Goal: Communication & Community: Answer question/provide support

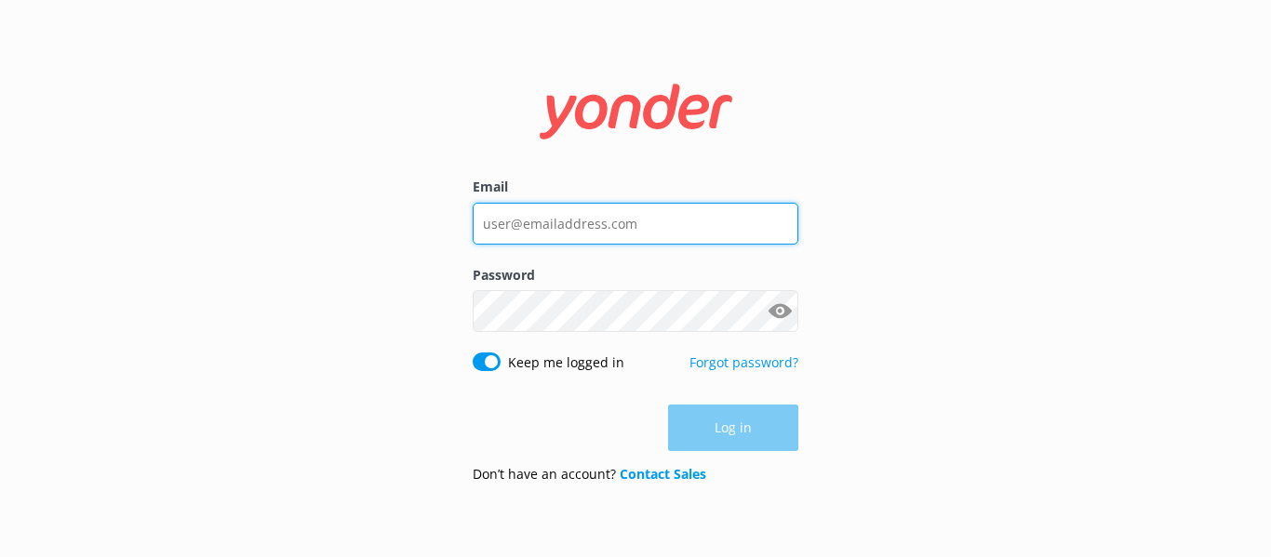
type input "sam@seaforthboatrental.com"
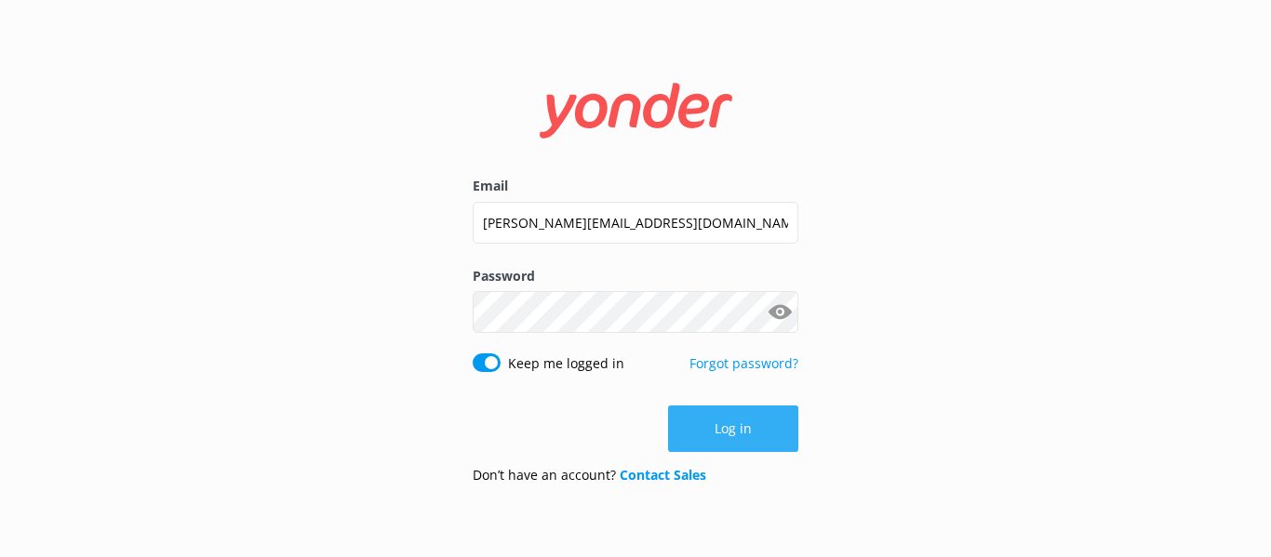
click at [786, 427] on button "Log in" at bounding box center [733, 429] width 130 height 47
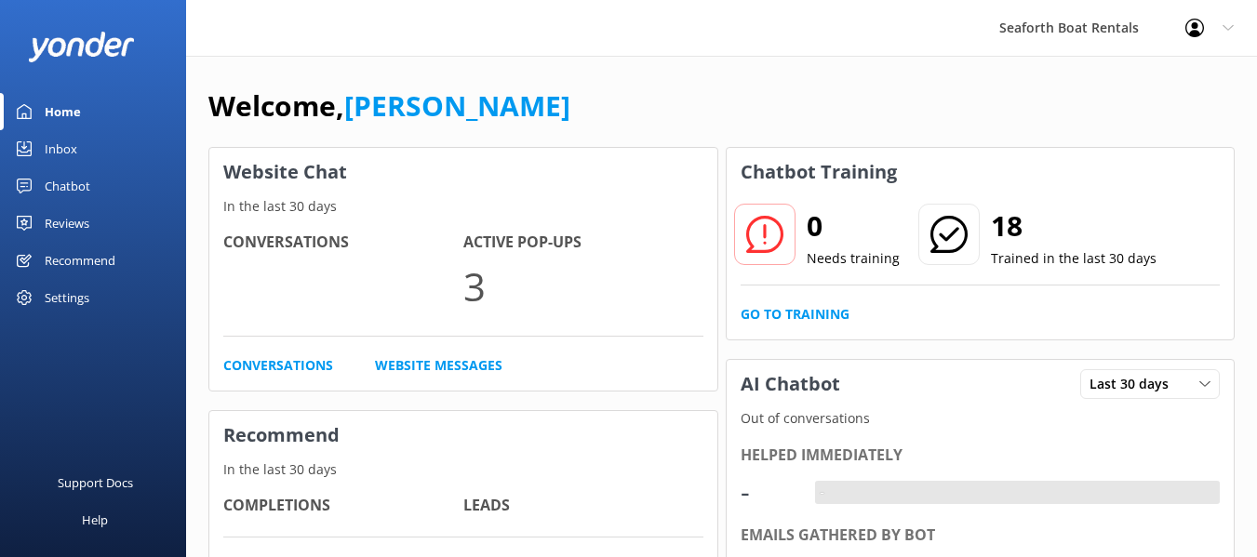
click at [64, 143] on div "Inbox" at bounding box center [61, 148] width 33 height 37
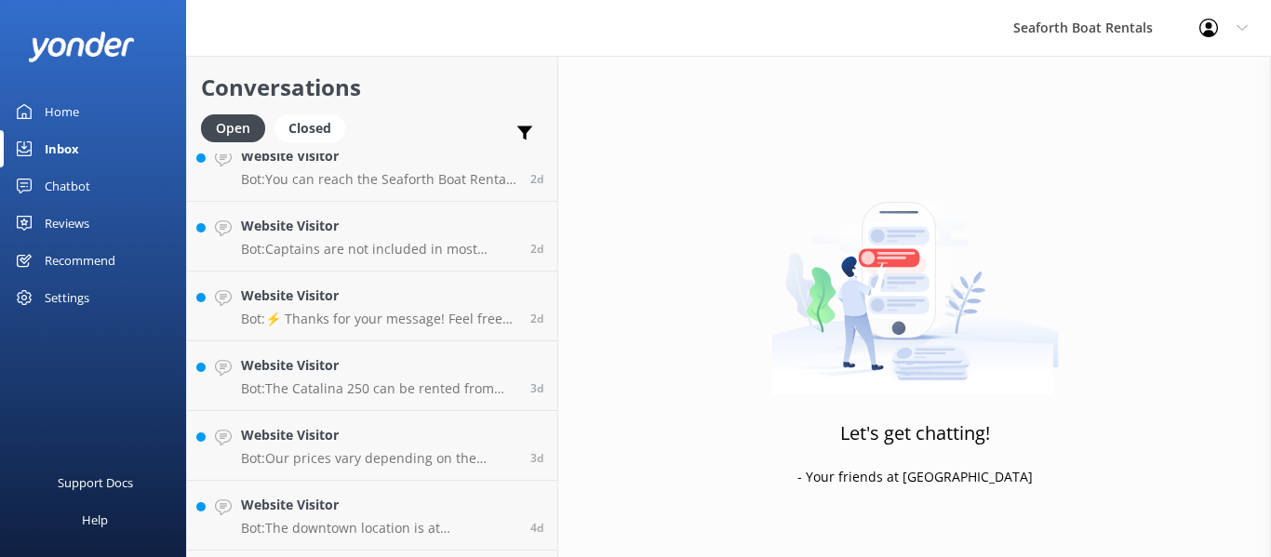
scroll to position [503, 0]
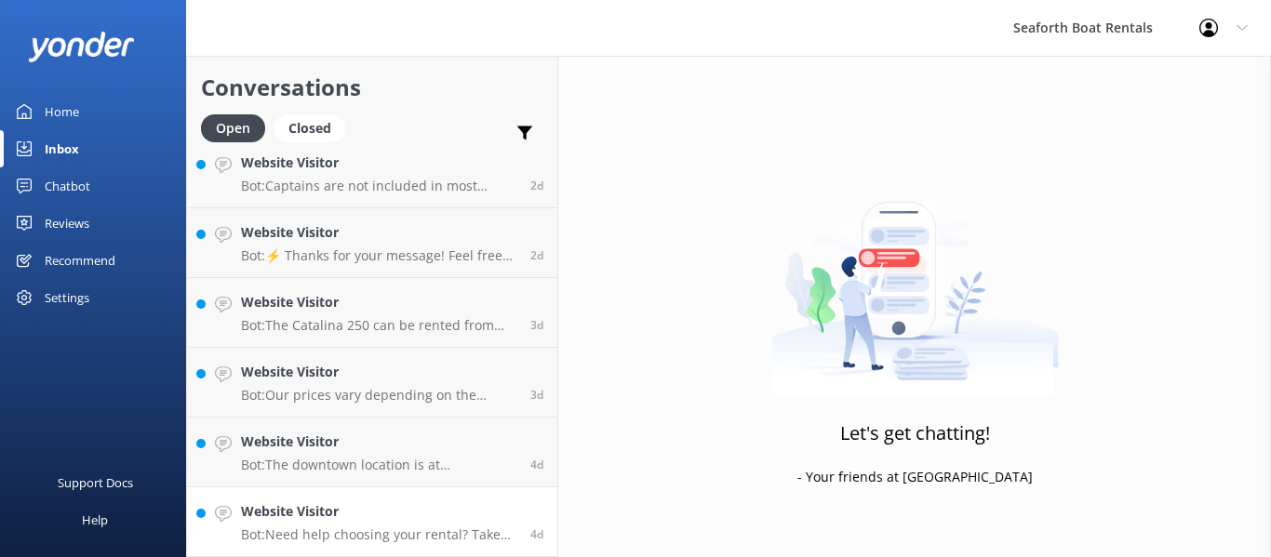
click at [433, 516] on h4 "Website Visitor" at bounding box center [378, 511] width 275 height 20
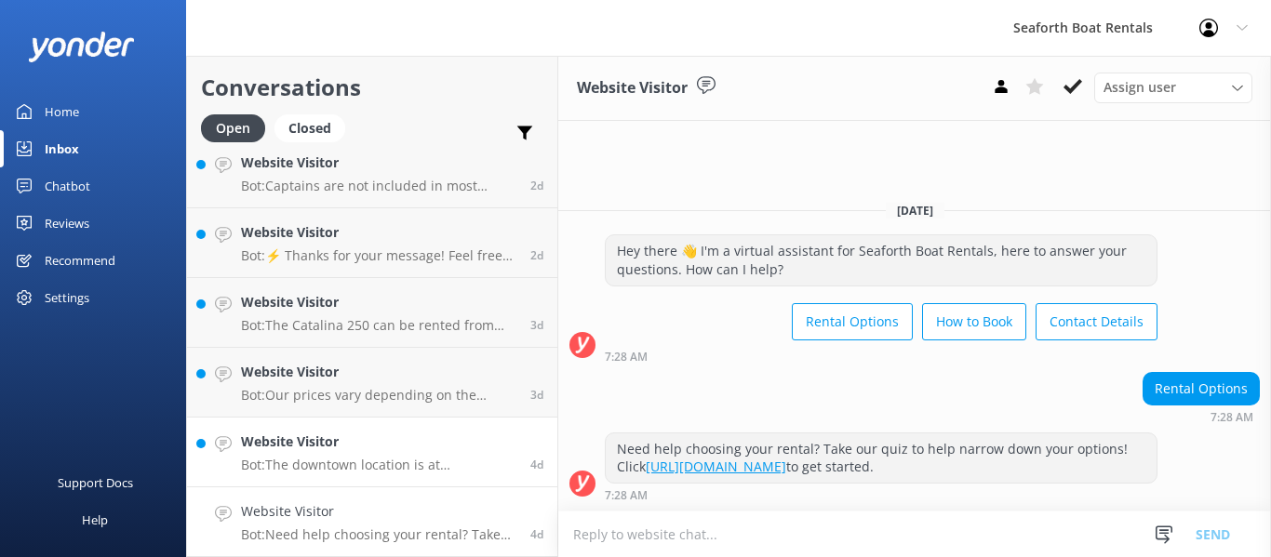
click at [403, 445] on h4 "Website Visitor" at bounding box center [378, 442] width 275 height 20
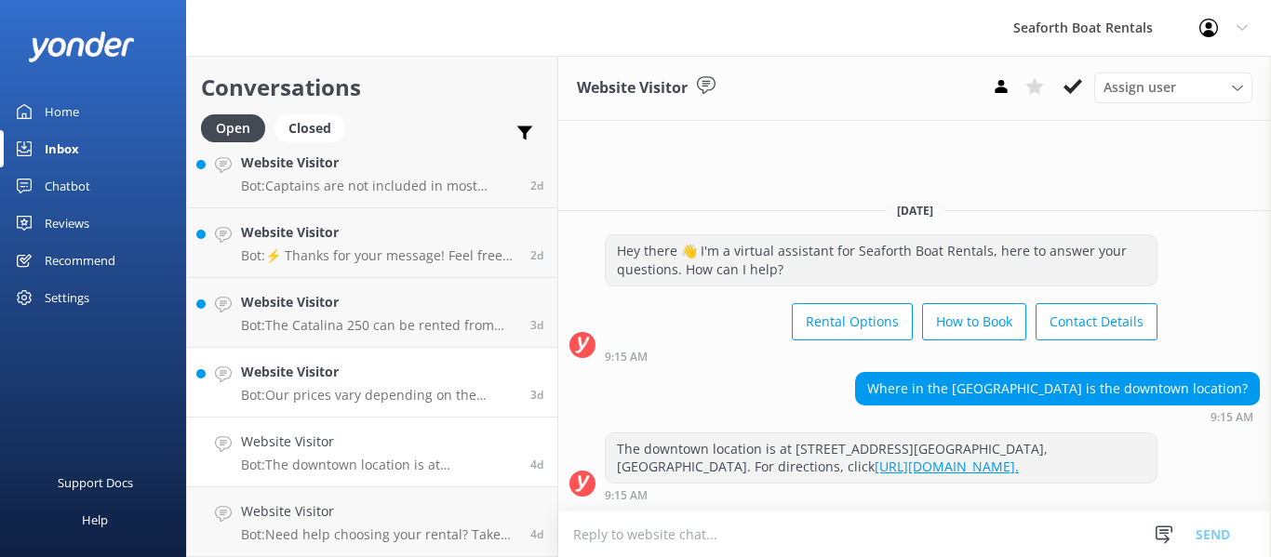
click at [404, 380] on h4 "Website Visitor" at bounding box center [378, 372] width 275 height 20
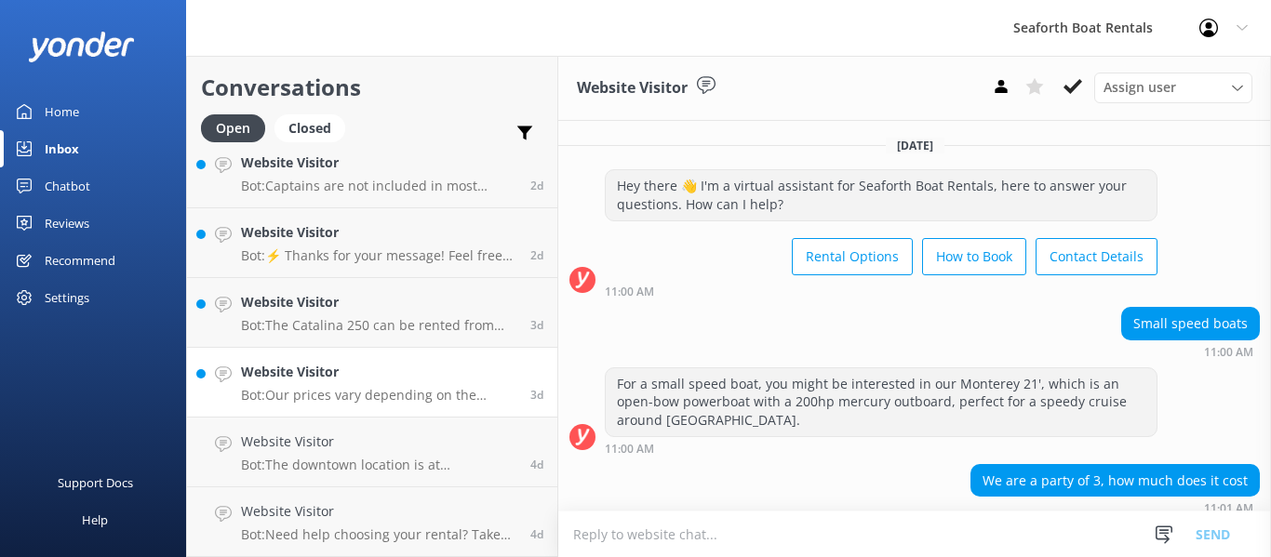
scroll to position [91, 0]
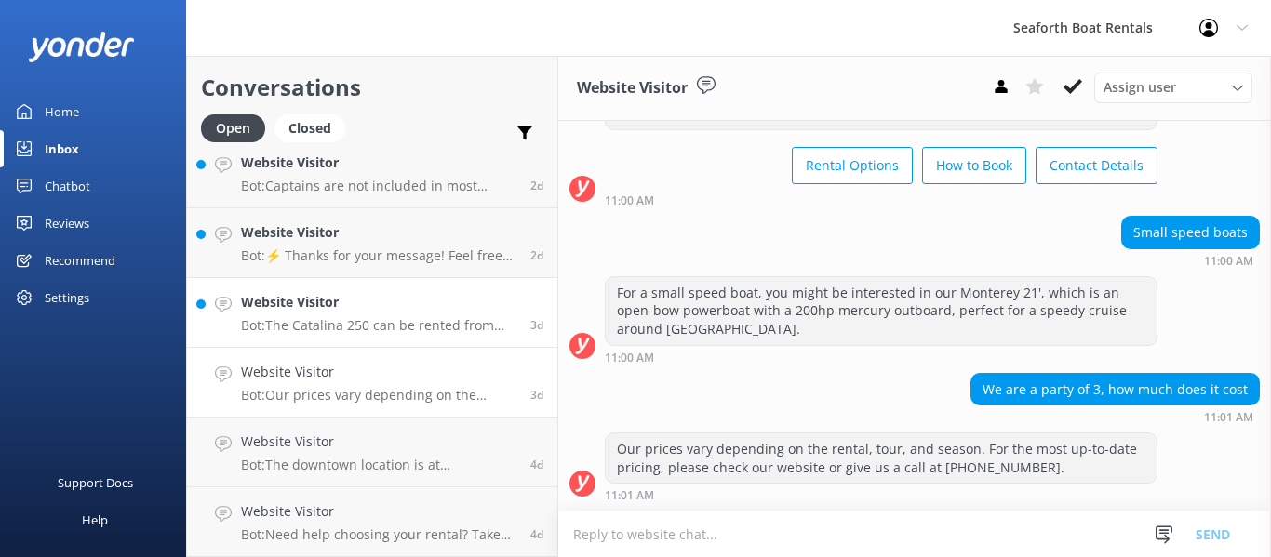
click at [418, 314] on div "Website Visitor Bot: The Catalina 250 can be rented from Coronado, Mission Bay,…" at bounding box center [378, 312] width 275 height 41
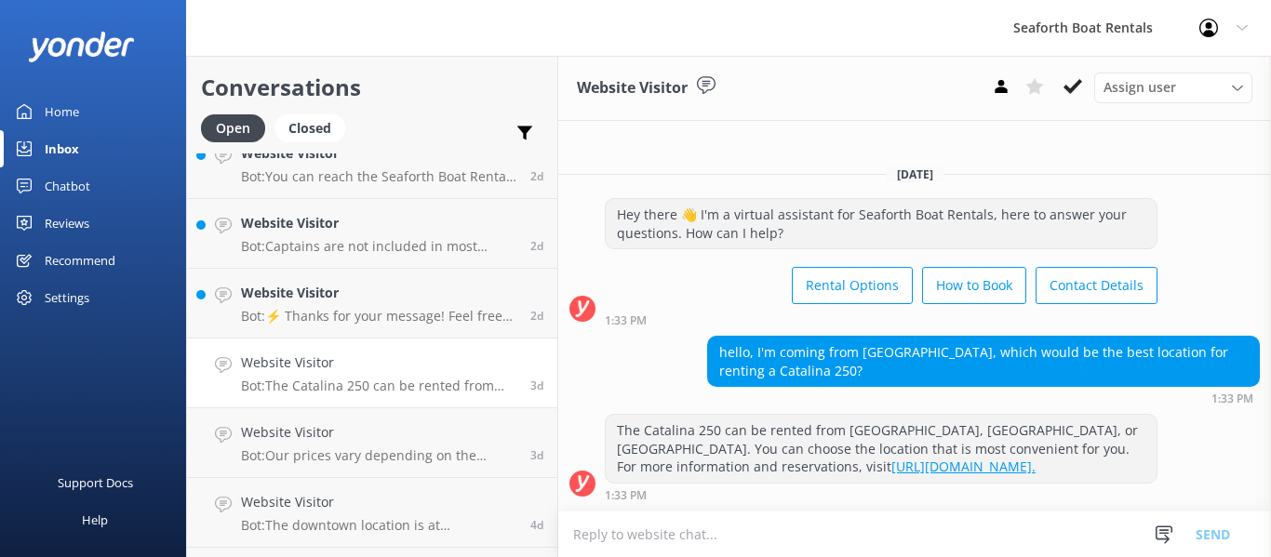
scroll to position [410, 0]
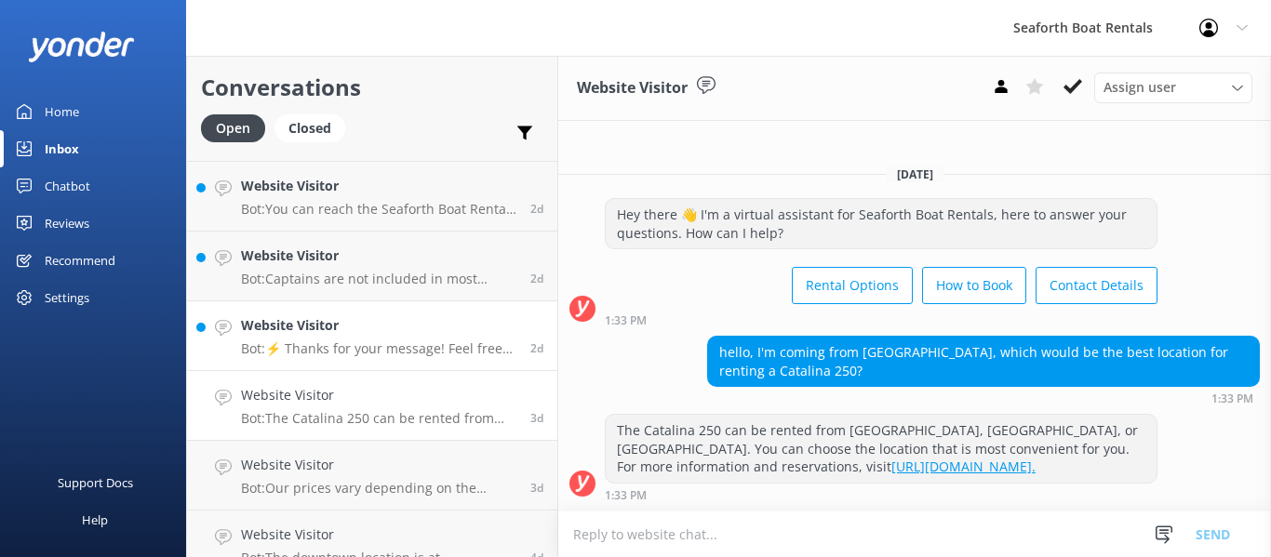
click at [393, 344] on p "Bot: ⚡ Thanks for your message! Feel free to keep chatting — our automated FAQ …" at bounding box center [378, 348] width 275 height 17
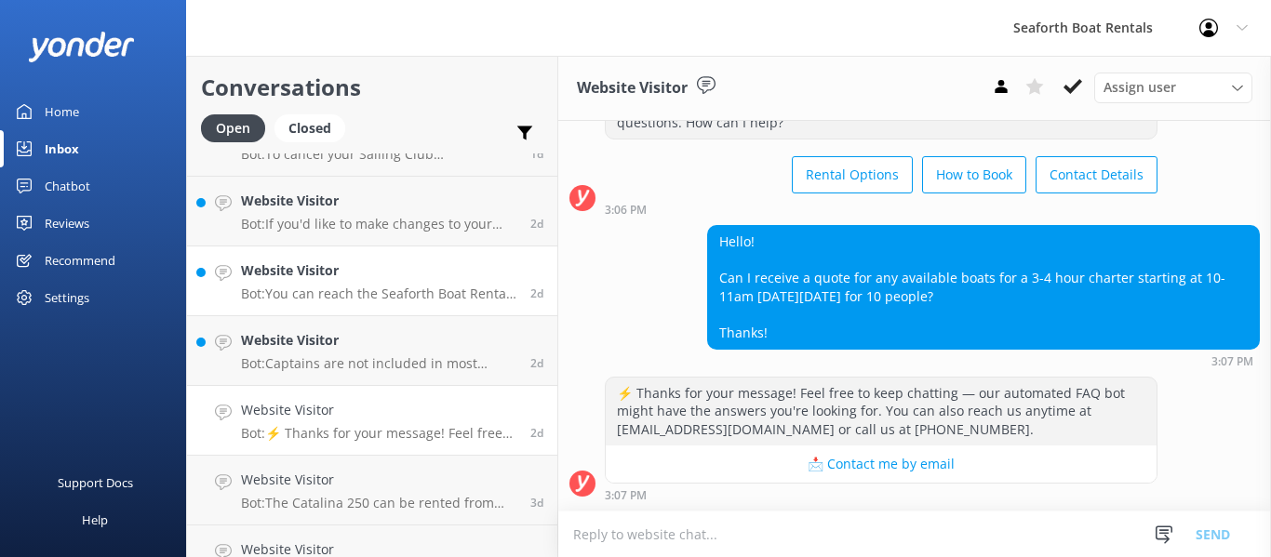
scroll to position [224, 0]
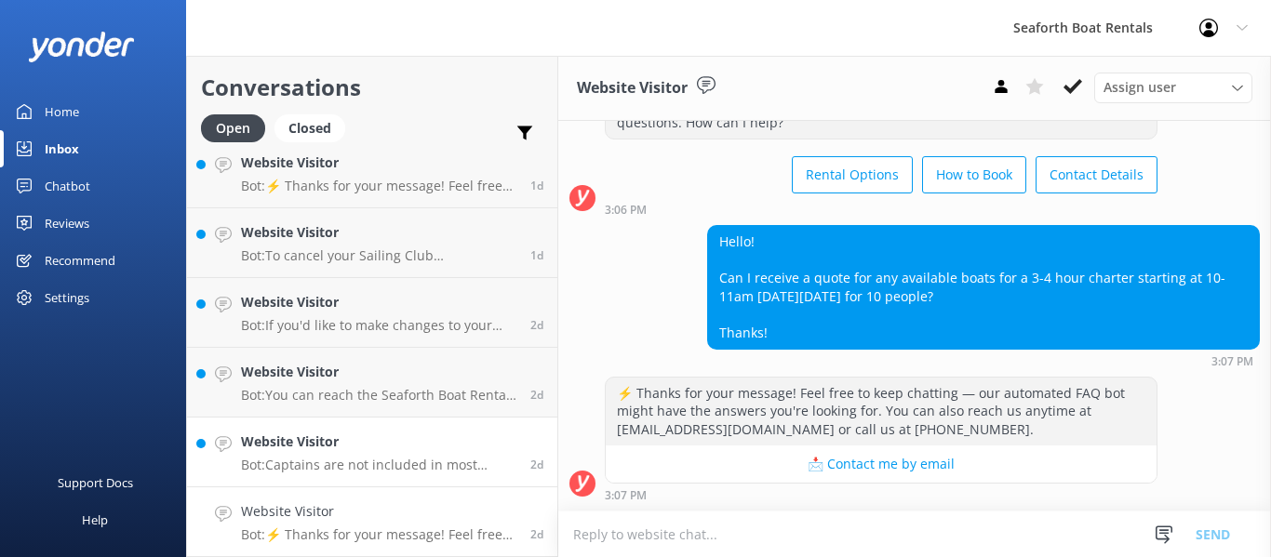
click at [391, 453] on div "Website Visitor Bot: Captains are not included in most rentals or charters, but…" at bounding box center [378, 452] width 275 height 41
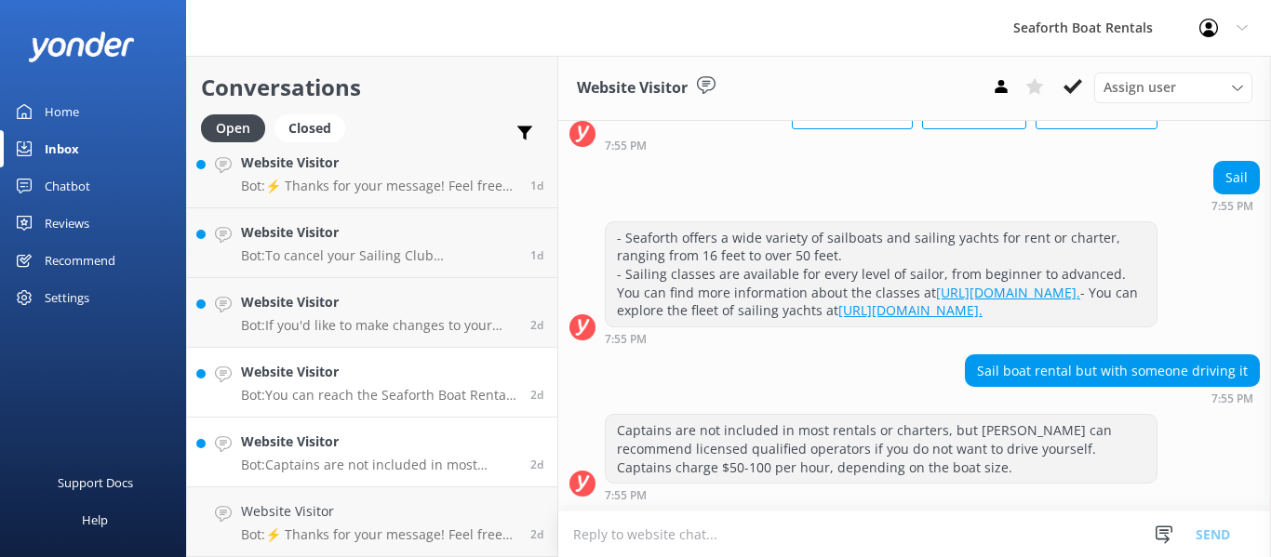
scroll to position [182, 0]
click at [390, 384] on div "Website Visitor Bot: You can reach the Seaforth Boat Rental team at 1-888-834-2…" at bounding box center [378, 382] width 275 height 41
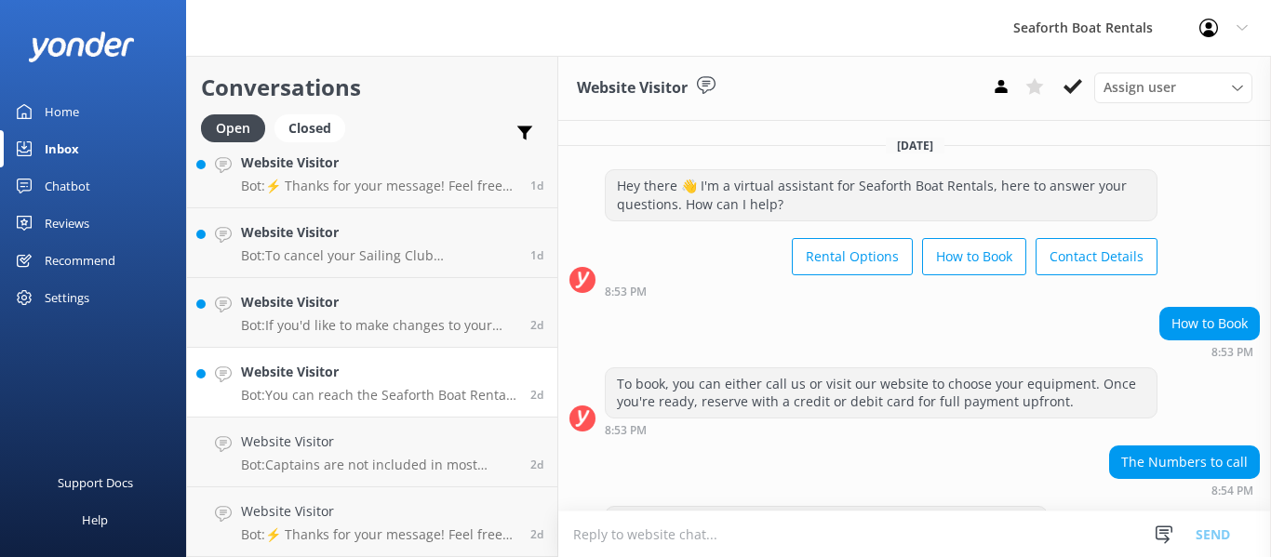
scroll to position [55, 0]
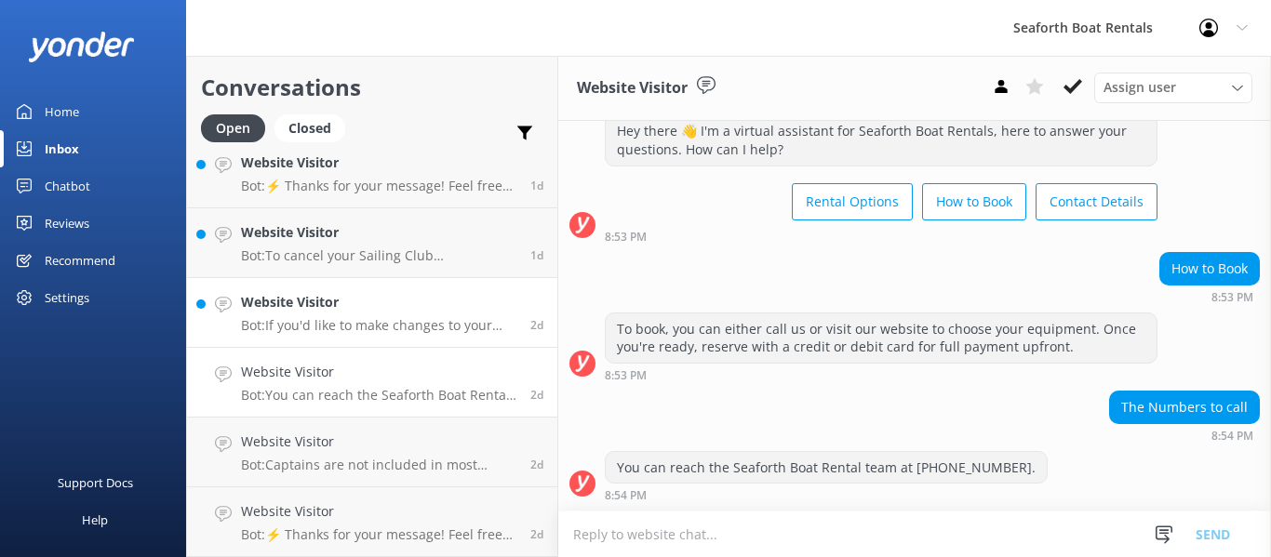
click at [399, 328] on p "Bot: If you'd like to make changes to your booking, including updating your cre…" at bounding box center [378, 325] width 275 height 17
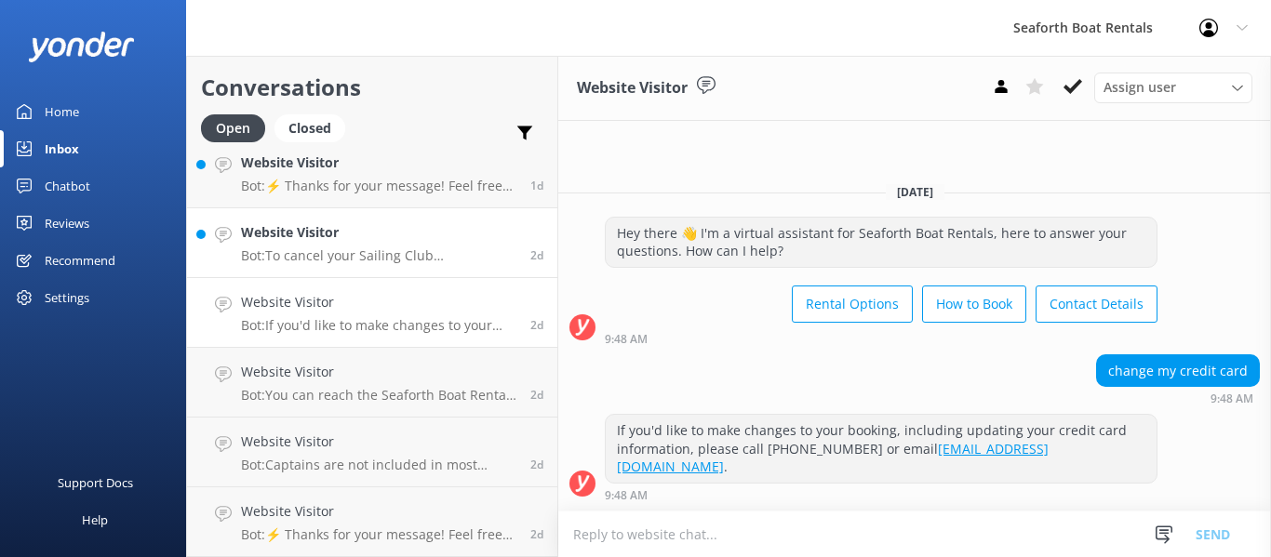
click at [389, 246] on div "Website Visitor Bot: To cancel your Sailing Club Membership, please fill out th…" at bounding box center [378, 242] width 275 height 41
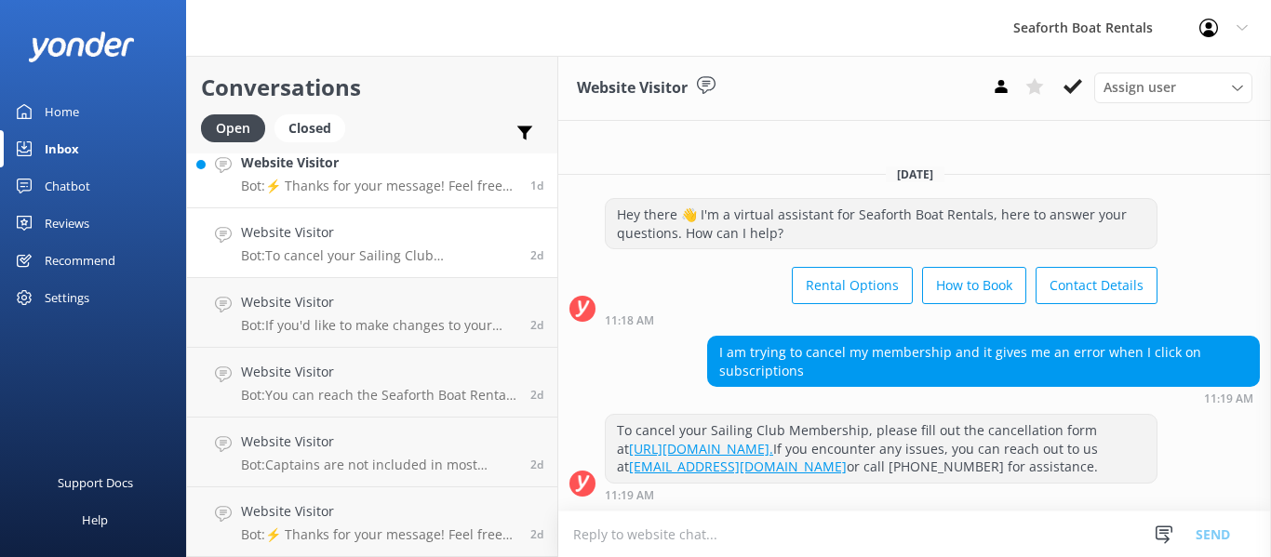
click at [382, 190] on p "Bot: ⚡ Thanks for your message! Feel free to keep chatting — our automated FAQ …" at bounding box center [378, 186] width 275 height 17
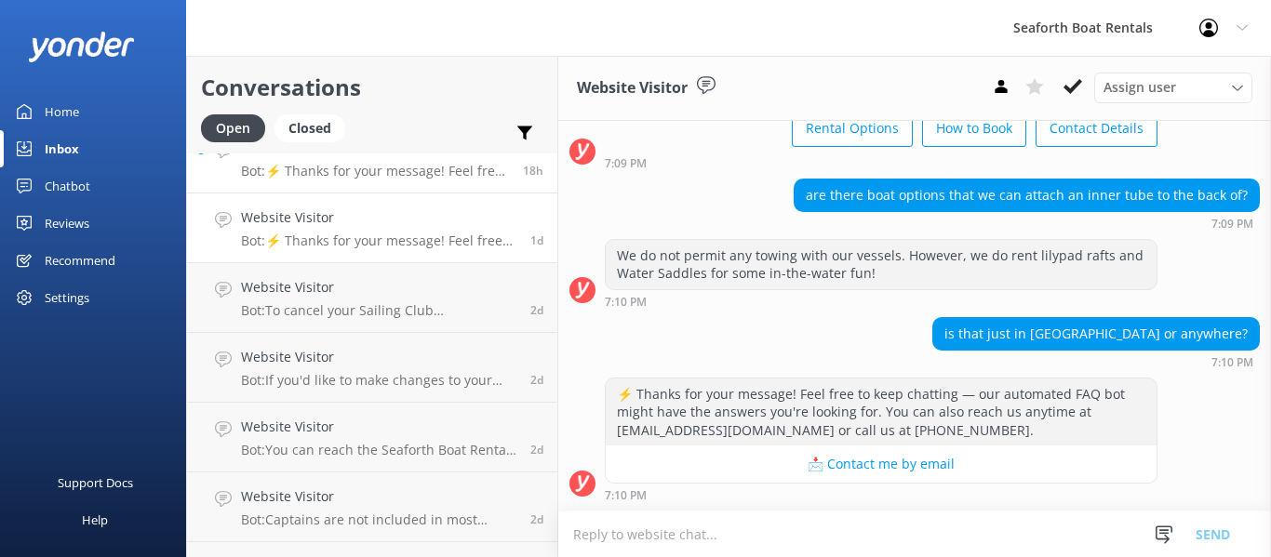
scroll to position [131, 0]
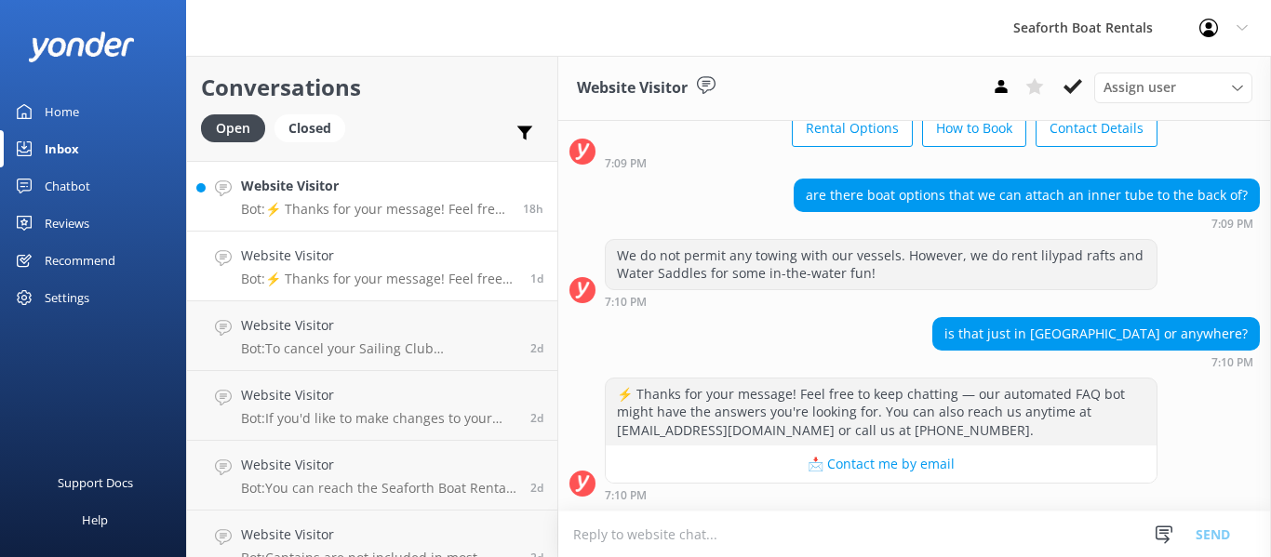
click at [400, 210] on p "Bot: ⚡ Thanks for your message! Feel free to keep chatting — our automated FAQ …" at bounding box center [375, 209] width 268 height 17
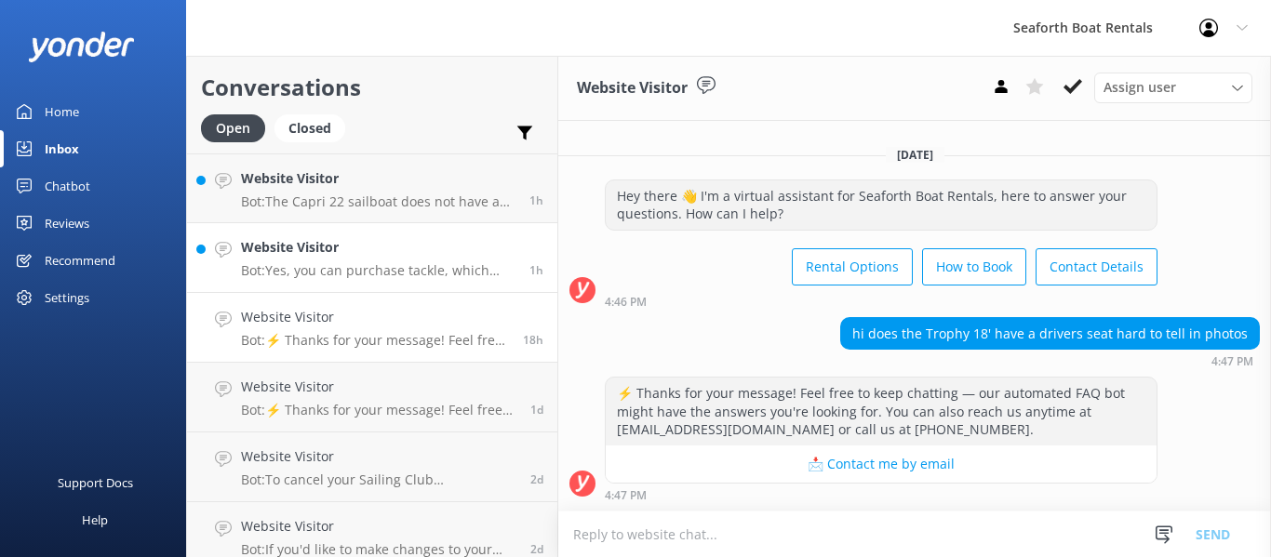
click at [378, 244] on h4 "Website Visitor" at bounding box center [378, 247] width 274 height 20
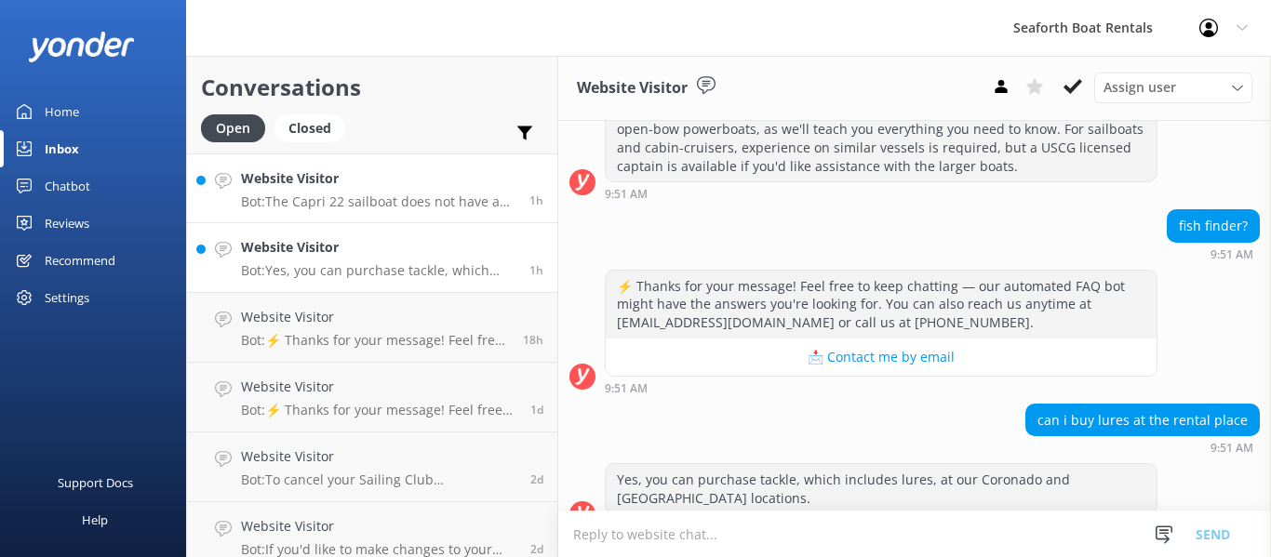
scroll to position [303, 0]
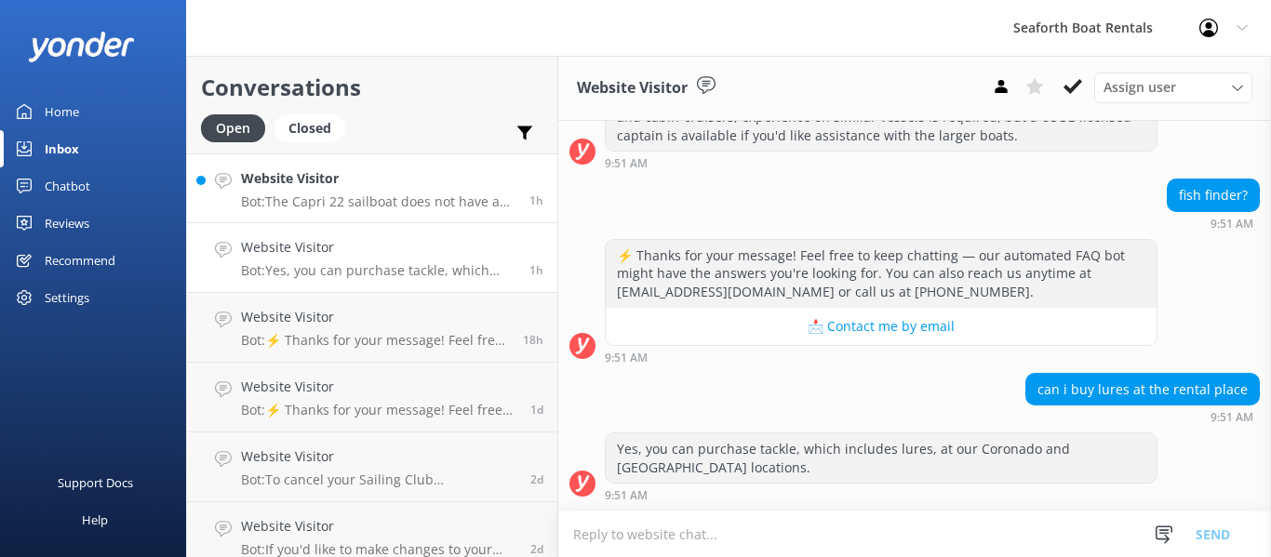
click at [399, 190] on div "Website Visitor Bot: The Capri 22 sailboat does not have a bathroom on board. H…" at bounding box center [378, 188] width 274 height 40
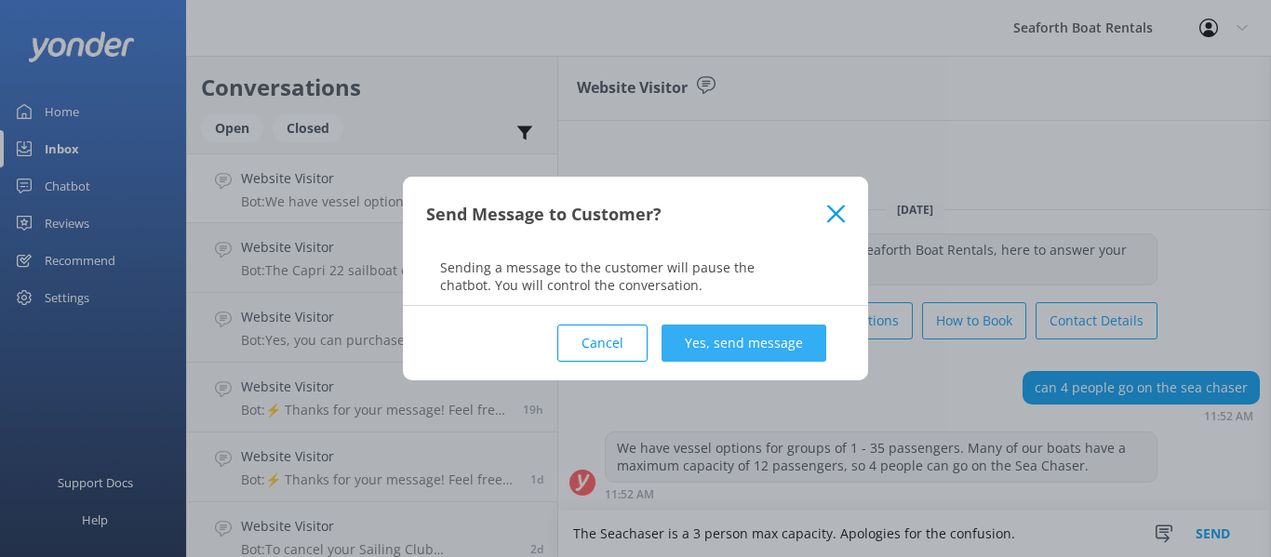
type textarea "The Seachaser is a 3 person max capacity. Apologies for the confusion."
click at [766, 333] on button "Yes, send message" at bounding box center [743, 343] width 165 height 37
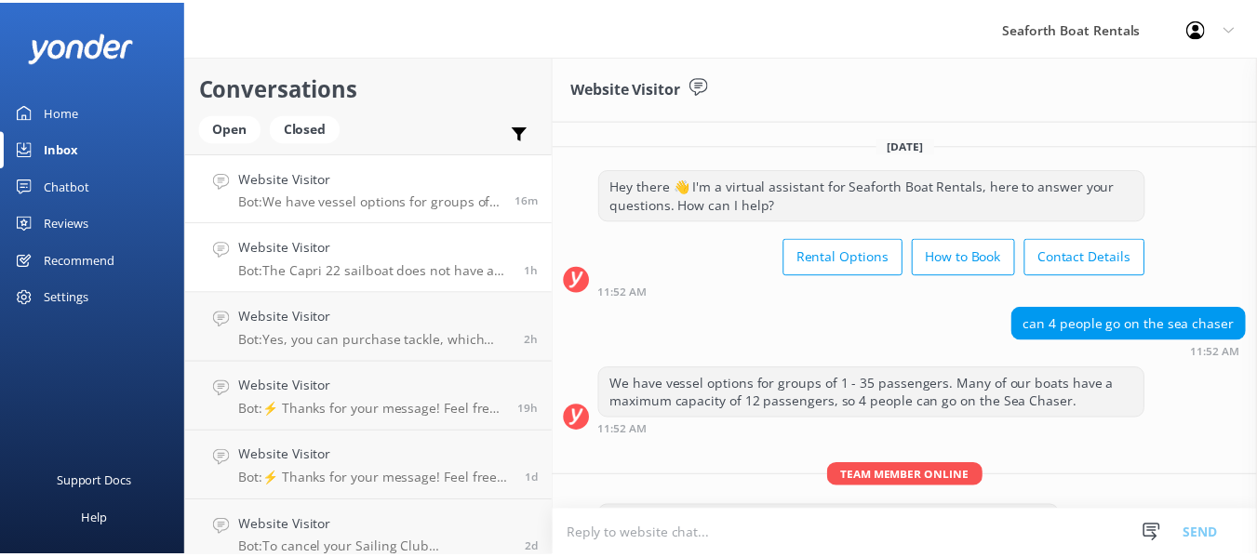
scroll to position [56, 0]
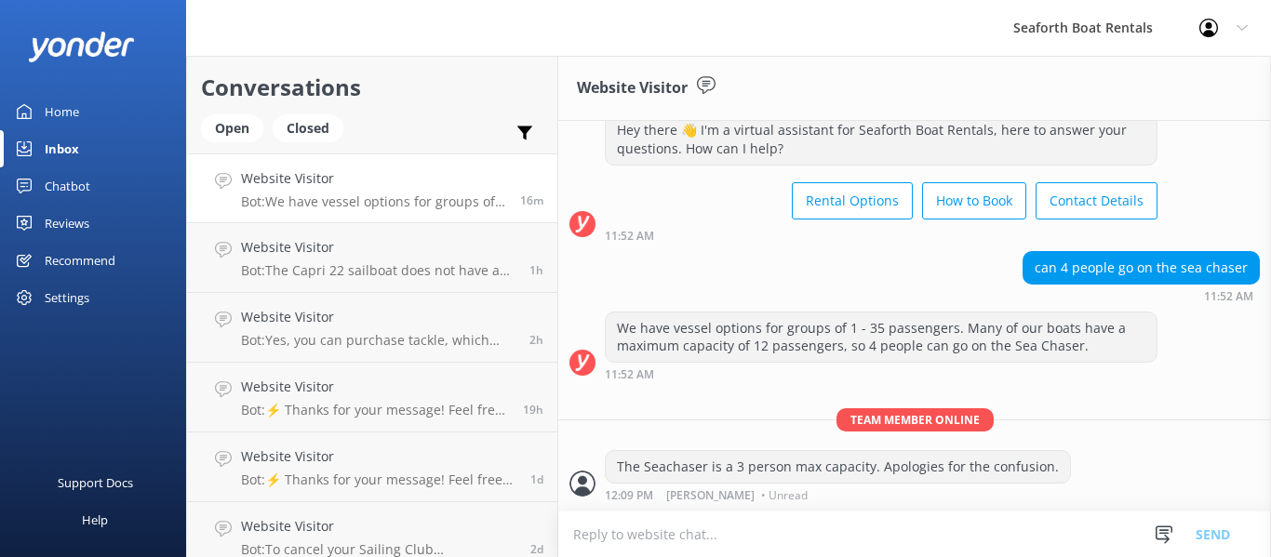
click at [70, 101] on div "Home" at bounding box center [62, 111] width 34 height 37
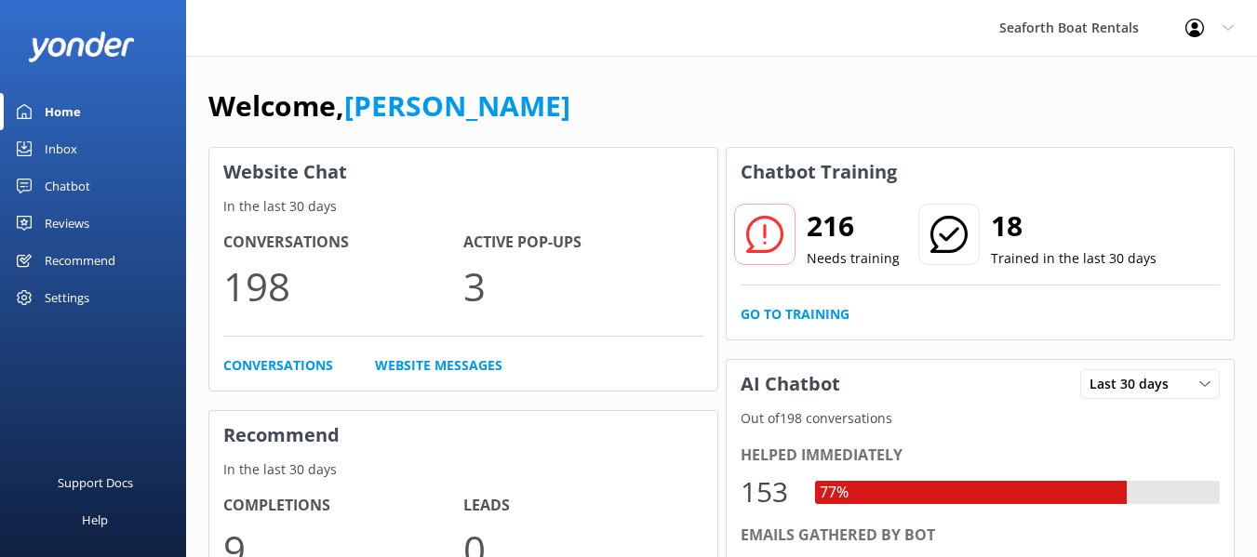
click at [768, 300] on div "216 Needs training 18 Trained in the last 30 days Go to Training" at bounding box center [980, 267] width 508 height 143
click at [771, 309] on link "Go to Training" at bounding box center [794, 314] width 109 height 20
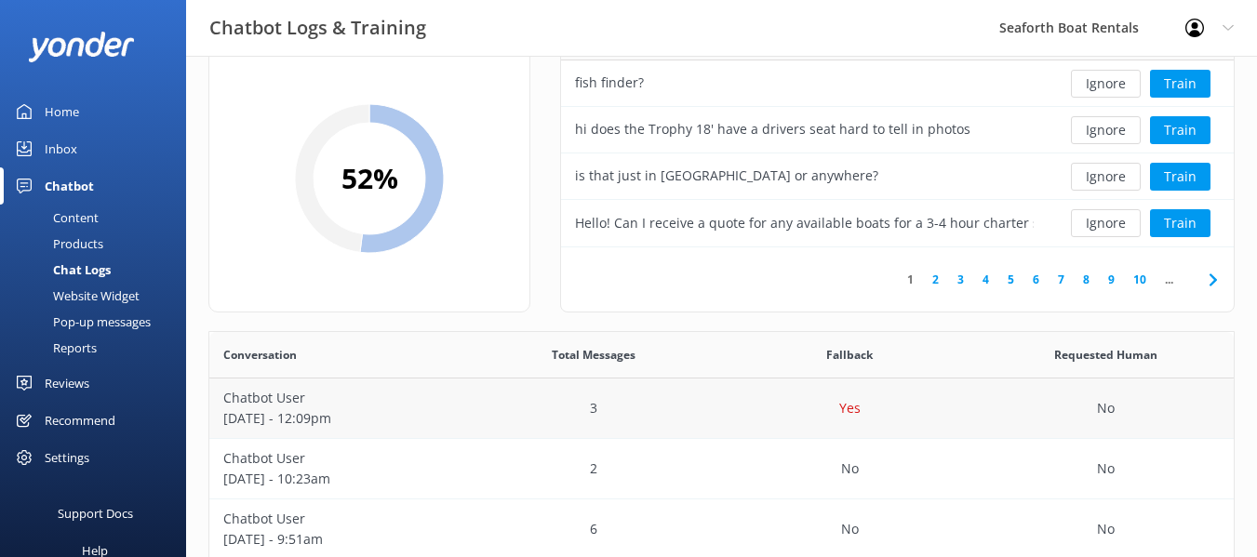
scroll to position [186, 0]
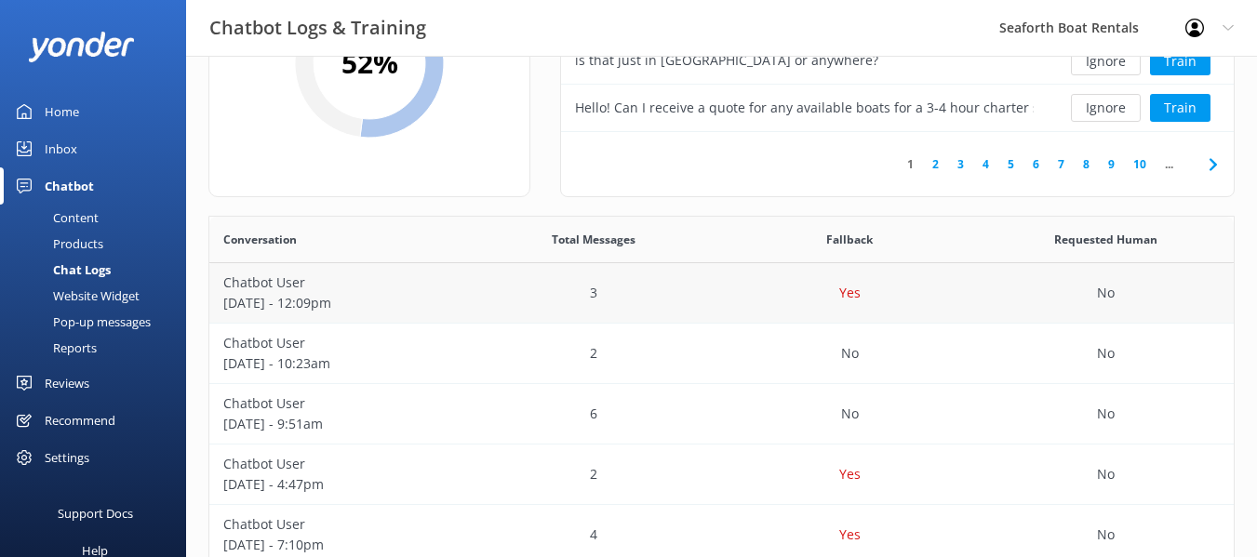
click at [516, 297] on div "3" at bounding box center [593, 293] width 256 height 60
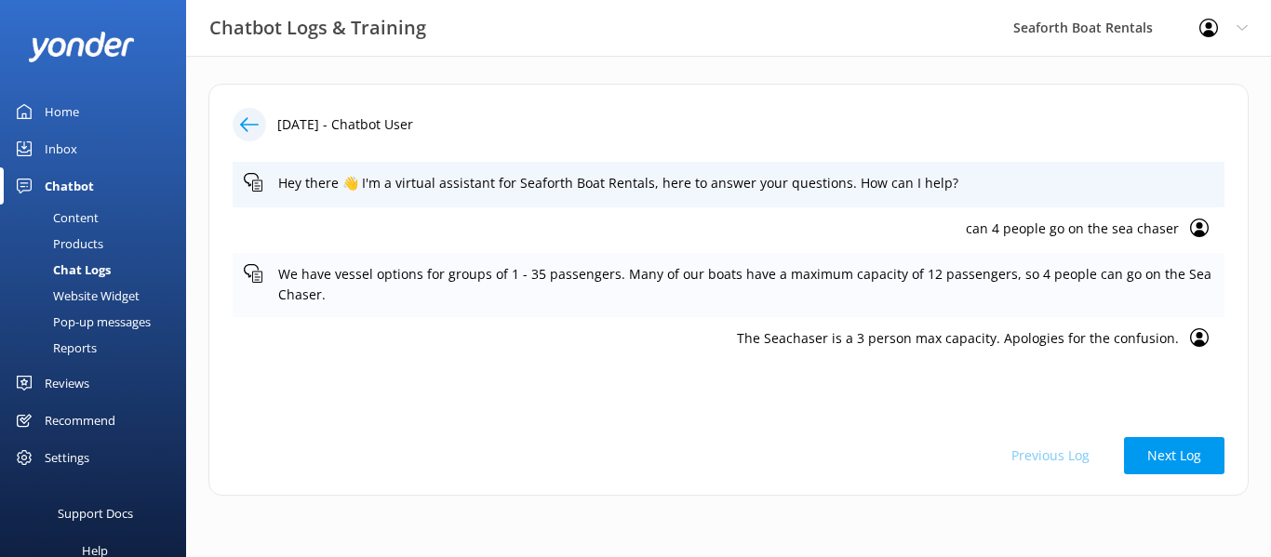
click at [488, 283] on p "We have vessel options for groups of 1 - 35 passengers. Many of our boats have …" at bounding box center [745, 285] width 935 height 42
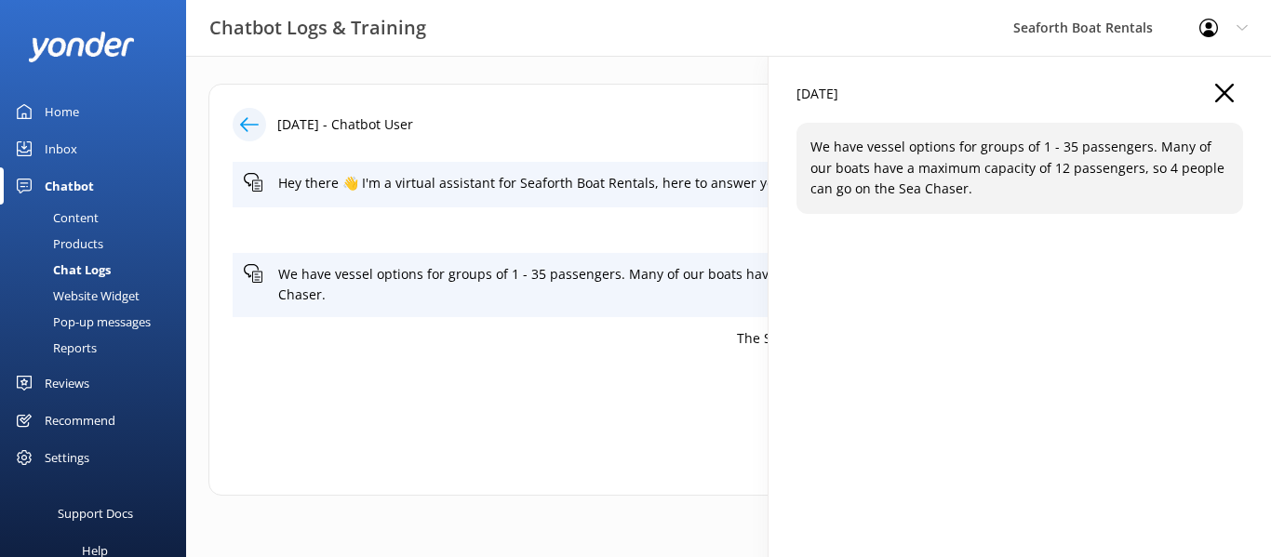
click at [1218, 94] on icon "button" at bounding box center [1224, 93] width 19 height 19
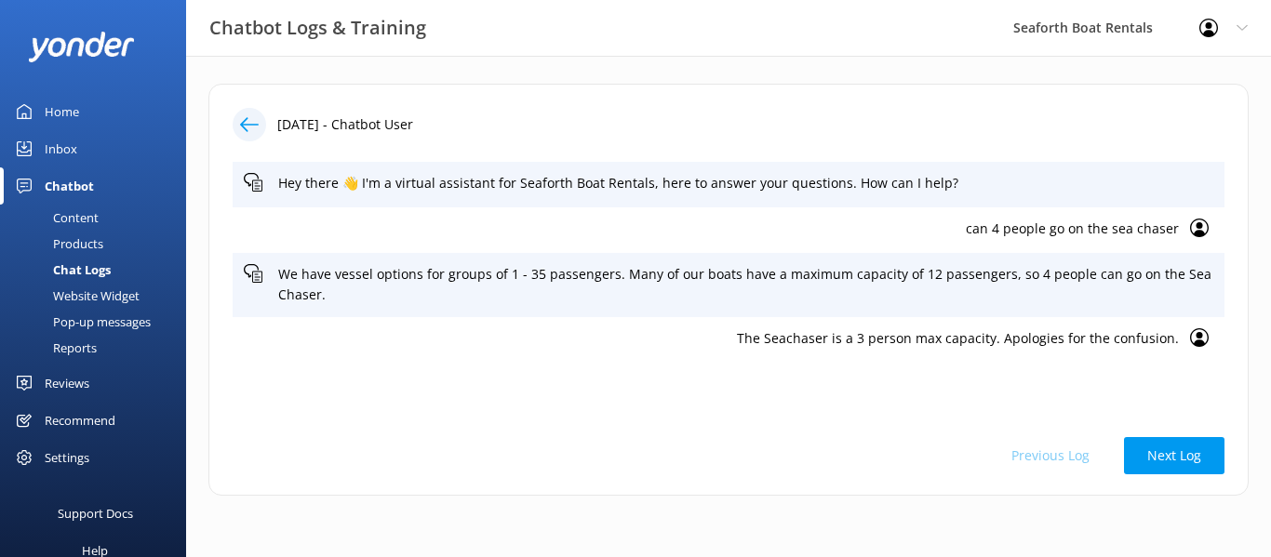
click at [257, 126] on icon at bounding box center [249, 124] width 19 height 19
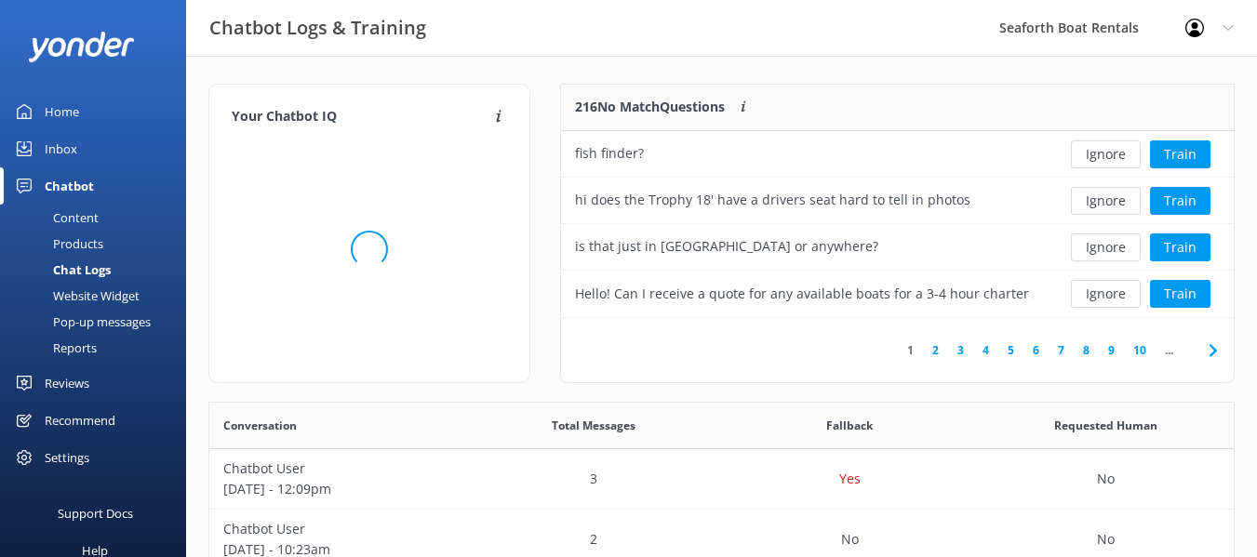
scroll to position [638, 1010]
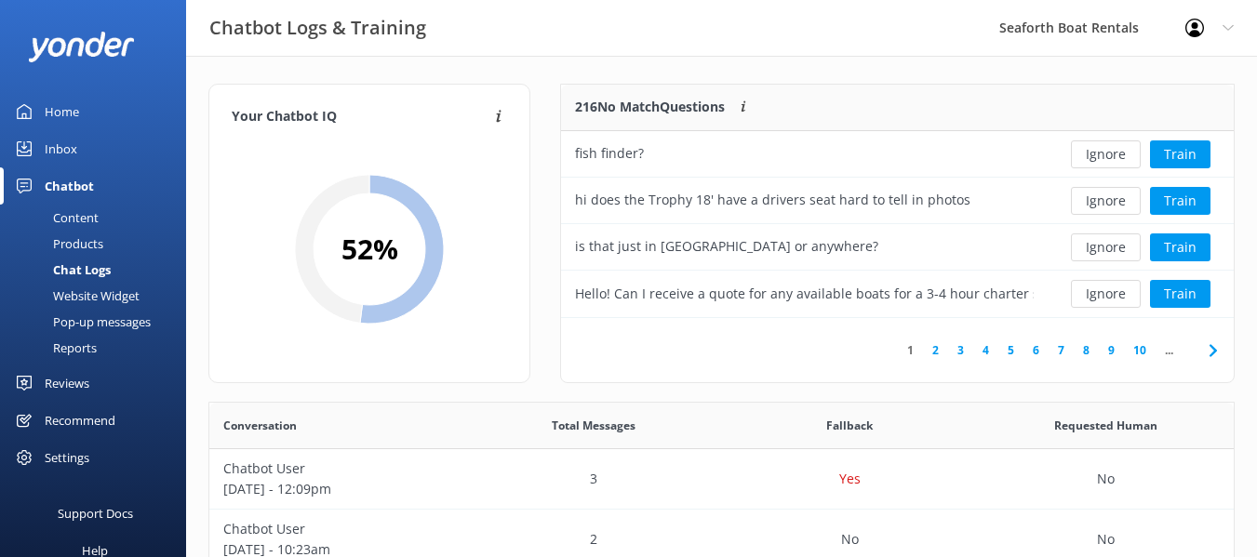
click at [937, 348] on link "2" at bounding box center [935, 350] width 25 height 18
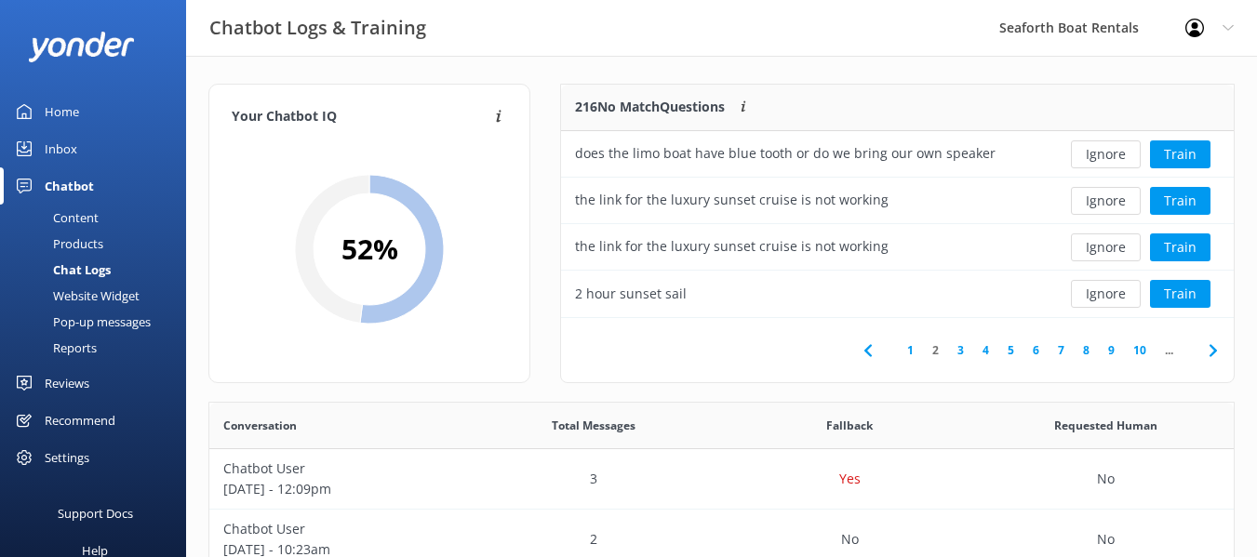
click at [911, 351] on link "1" at bounding box center [910, 350] width 25 height 18
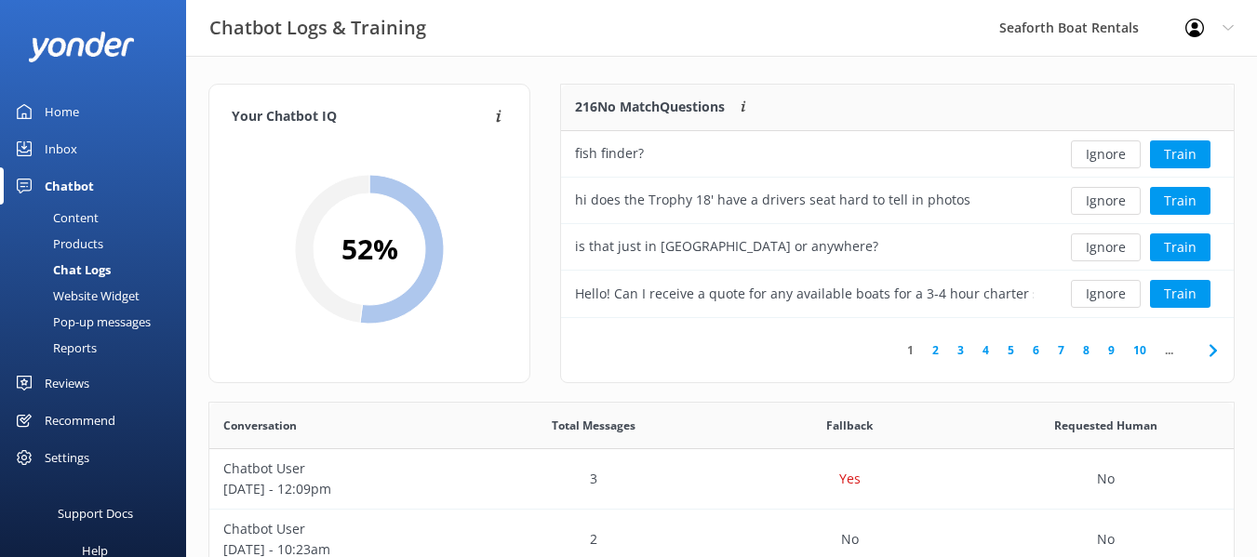
click at [60, 115] on div "Home" at bounding box center [62, 111] width 34 height 37
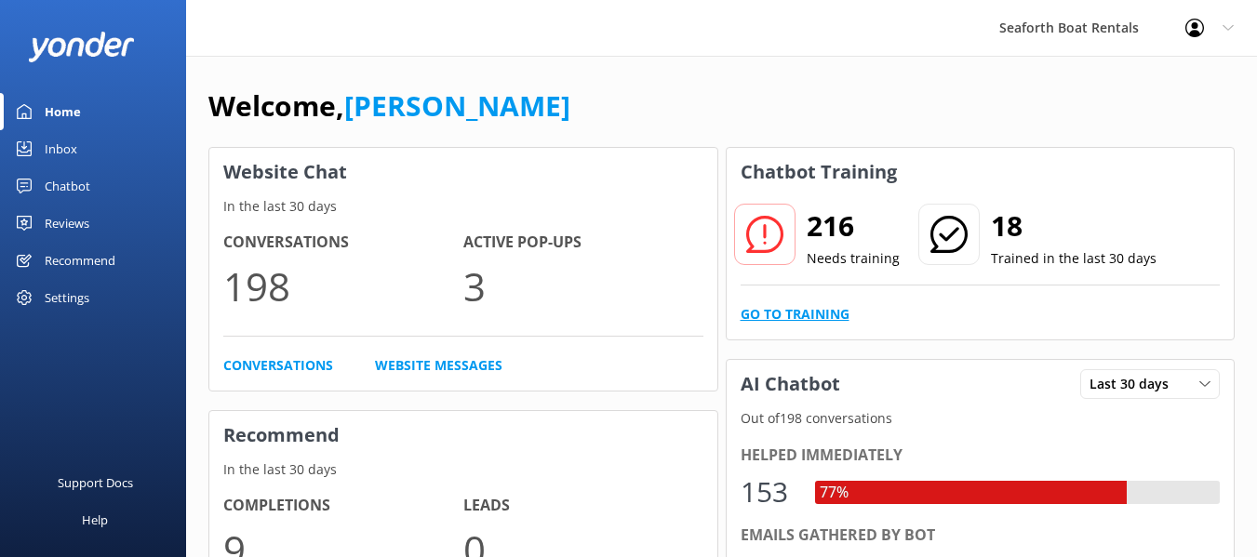
click at [813, 310] on link "Go to Training" at bounding box center [794, 314] width 109 height 20
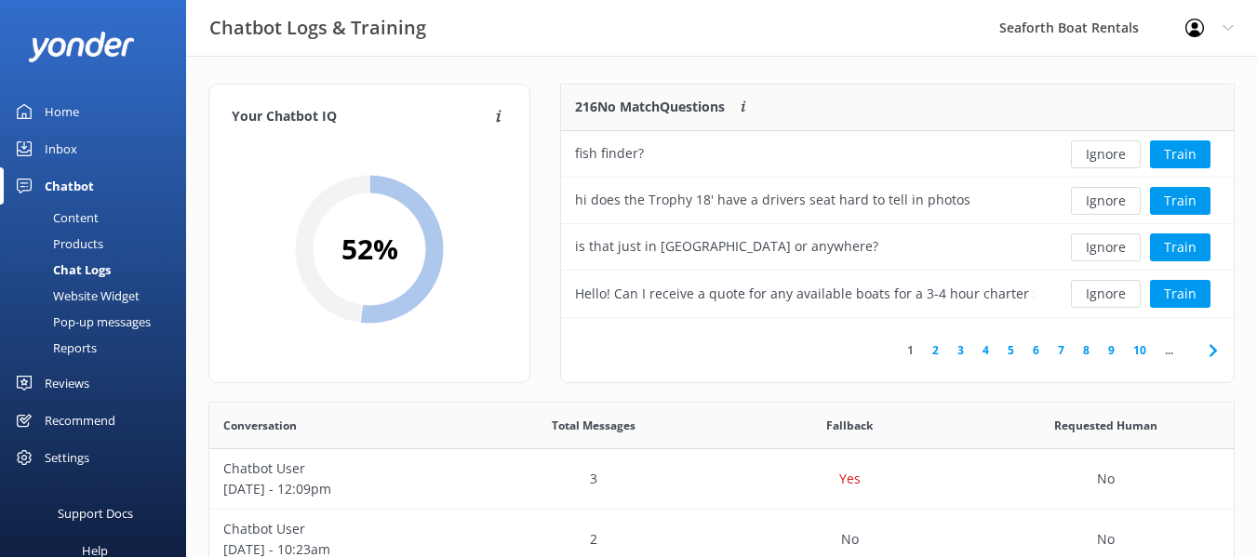
click at [57, 143] on div "Inbox" at bounding box center [61, 148] width 33 height 37
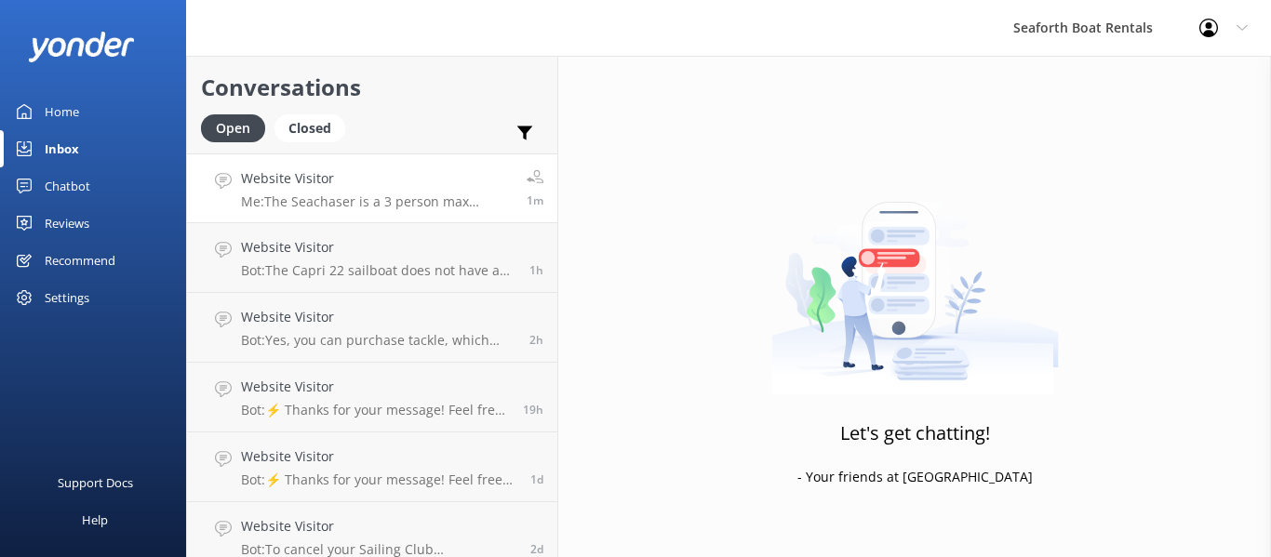
click at [446, 200] on p "Me: The Seachaser is a 3 person max capacity. Apologies for the confusion." at bounding box center [377, 201] width 272 height 17
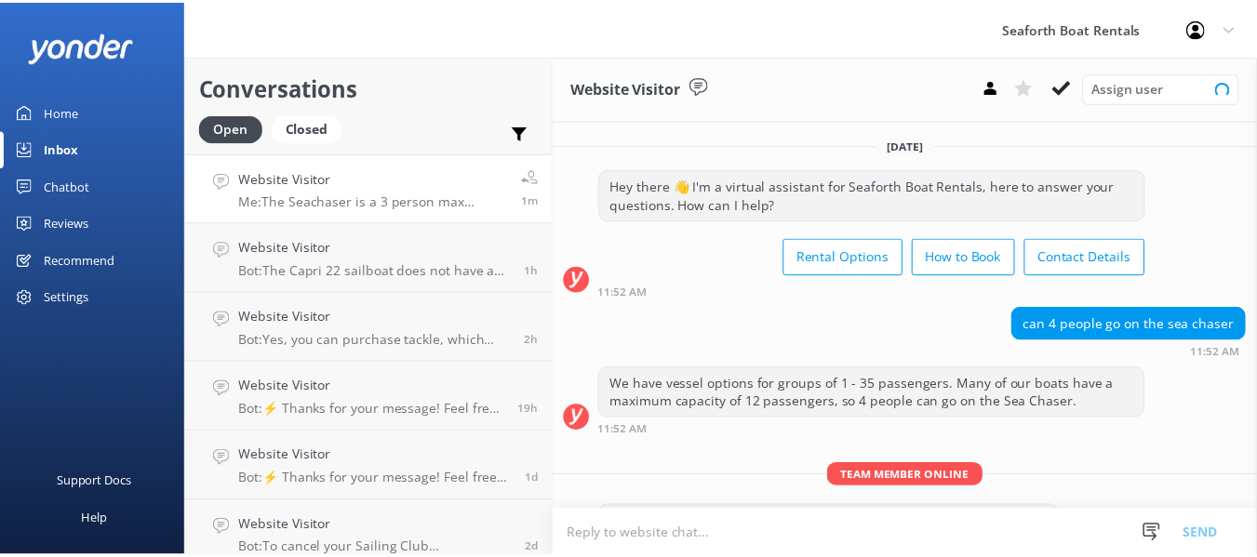
scroll to position [56, 0]
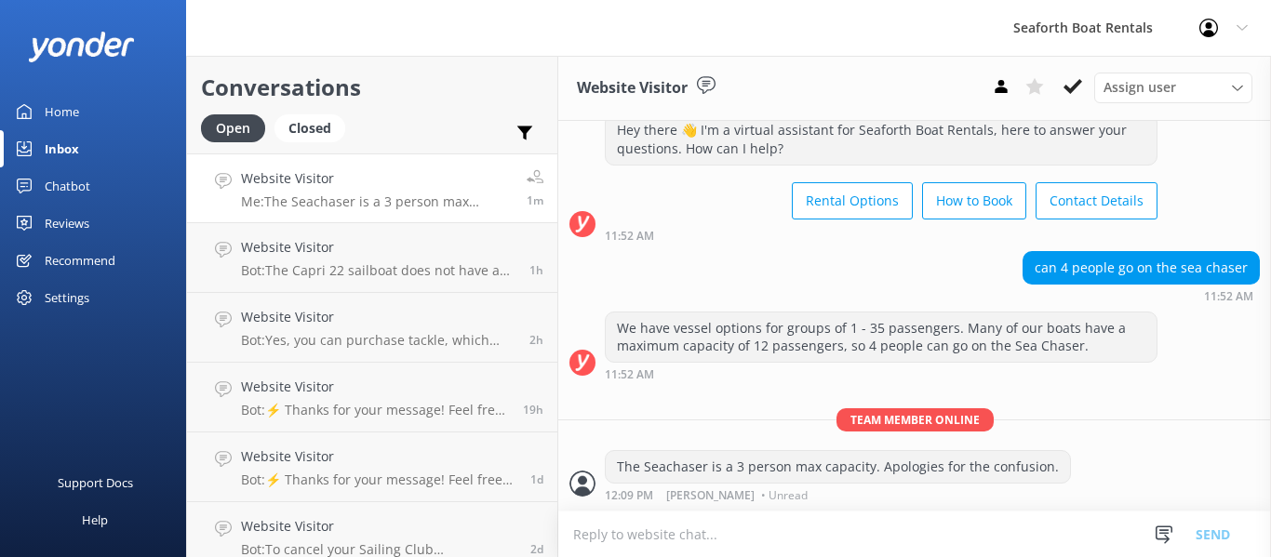
click at [100, 302] on div "Settings" at bounding box center [93, 297] width 186 height 37
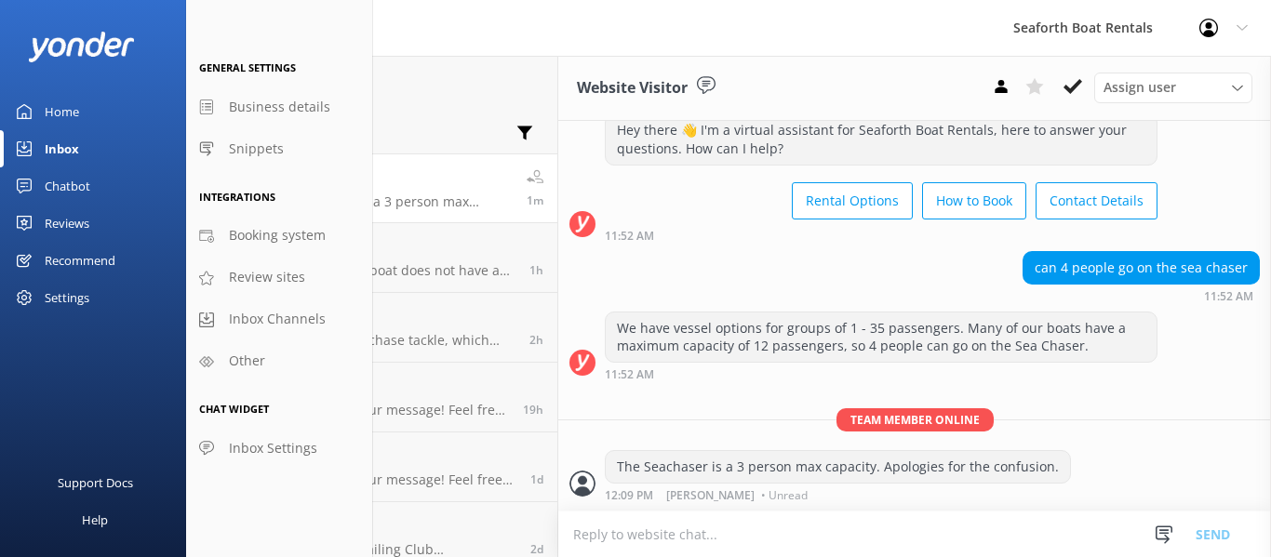
click at [64, 344] on div "Support Docs Help" at bounding box center [93, 446] width 186 height 222
click at [56, 180] on div "Chatbot" at bounding box center [68, 185] width 46 height 37
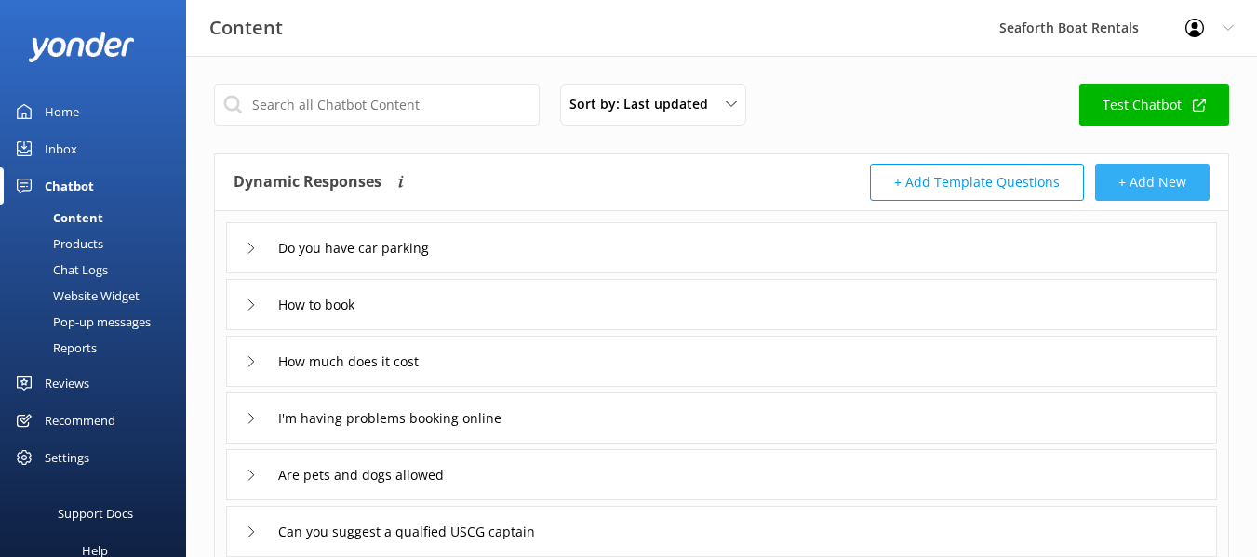
click at [1139, 193] on button "+ Add New" at bounding box center [1152, 182] width 114 height 37
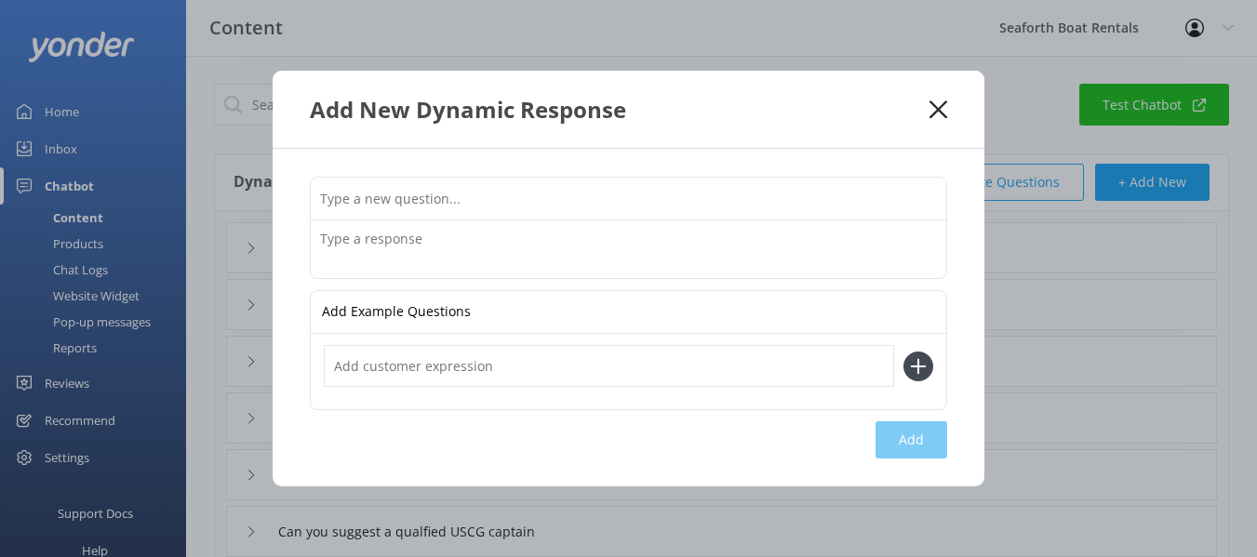
click at [358, 199] on input "text" at bounding box center [628, 199] width 635 height 42
type input "D"
type input "What is the maximum capacity on the Seachaser?"
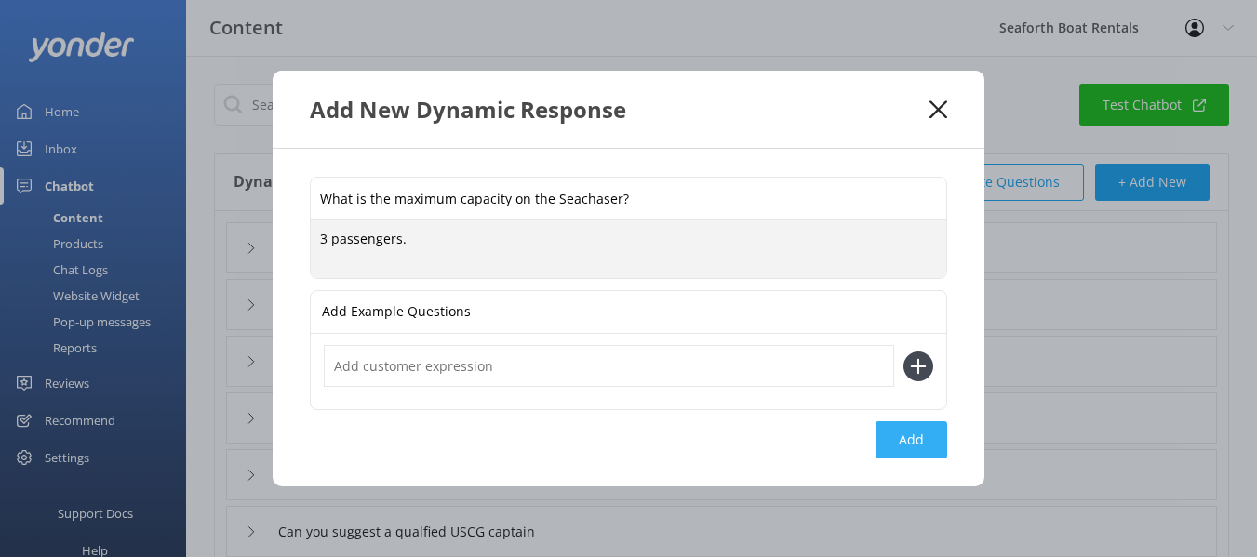
type textarea "3 passengers."
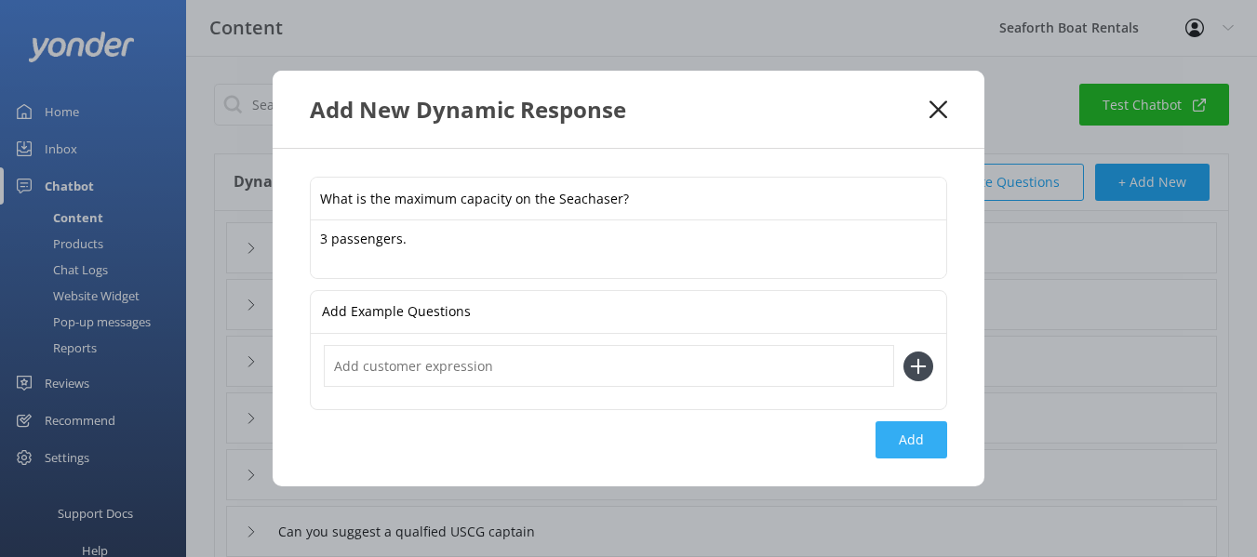
click at [911, 432] on button "Add" at bounding box center [911, 439] width 72 height 37
type input "What is the maximum capacity on the Seachaser?"
type input "Do you have car parking"
type input "How to book"
type input "How much does it cost"
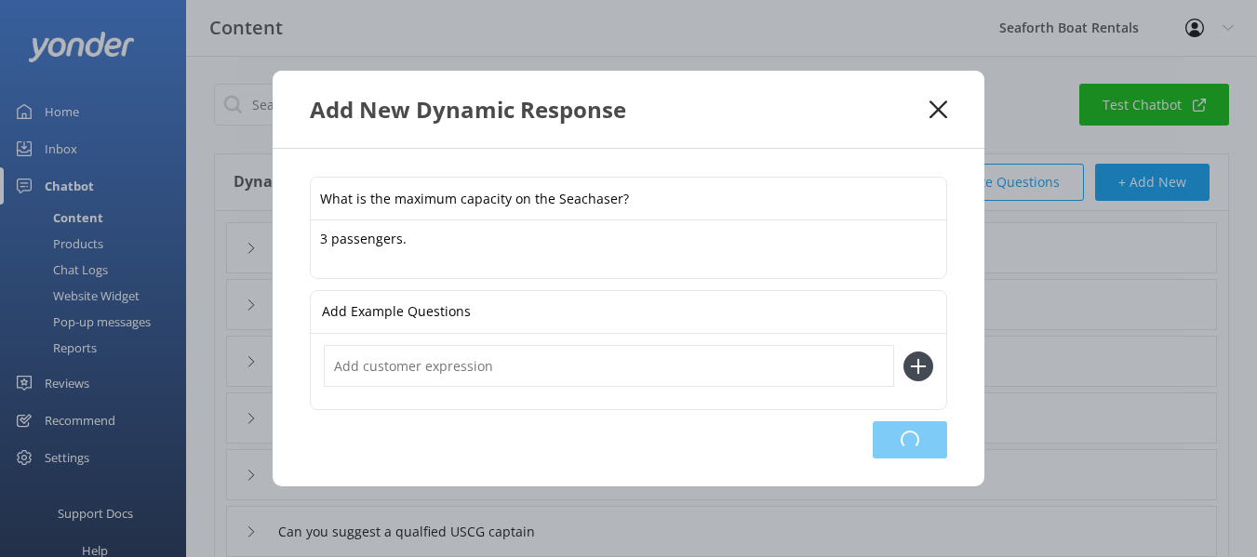
type input "I'm having problems booking online"
type input "Are pets and dogs allowed"
type input "Can you suggest a qualfied USCG captain"
type input "Do you do overnight rentals"
type input "Do I need a [MEDICAL_DATA] license or permit?"
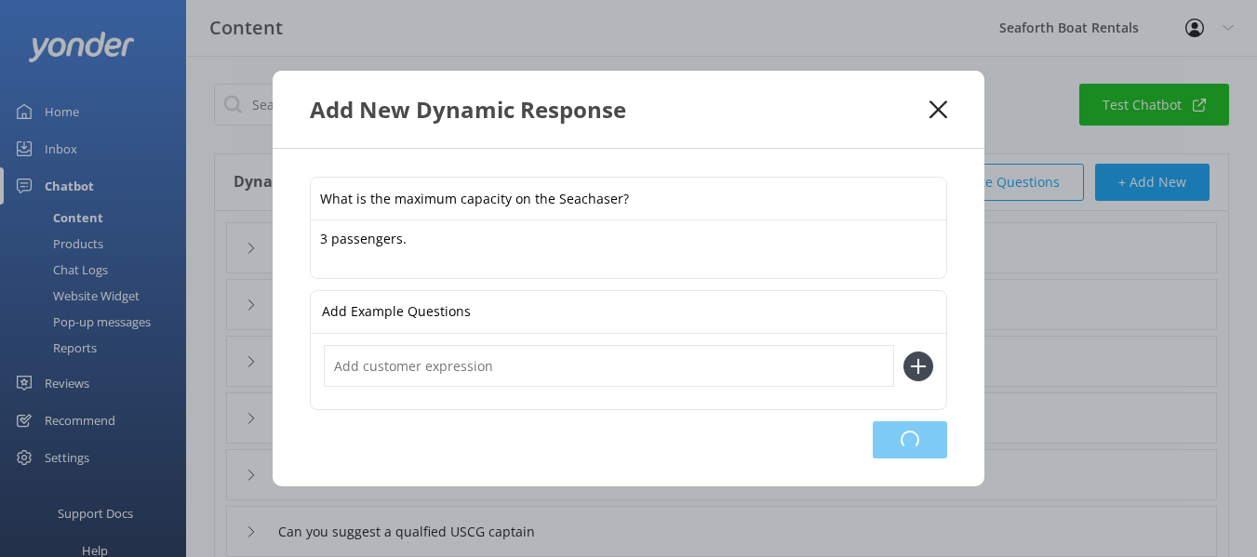
type input "Contact Details"
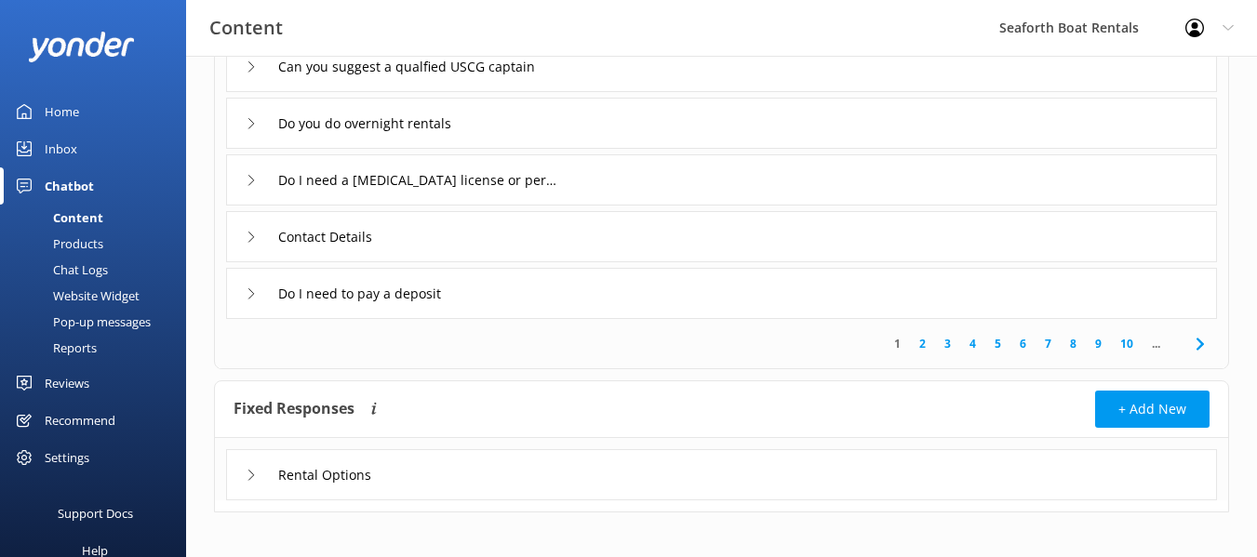
scroll to position [533, 0]
